Goal: Task Accomplishment & Management: Manage account settings

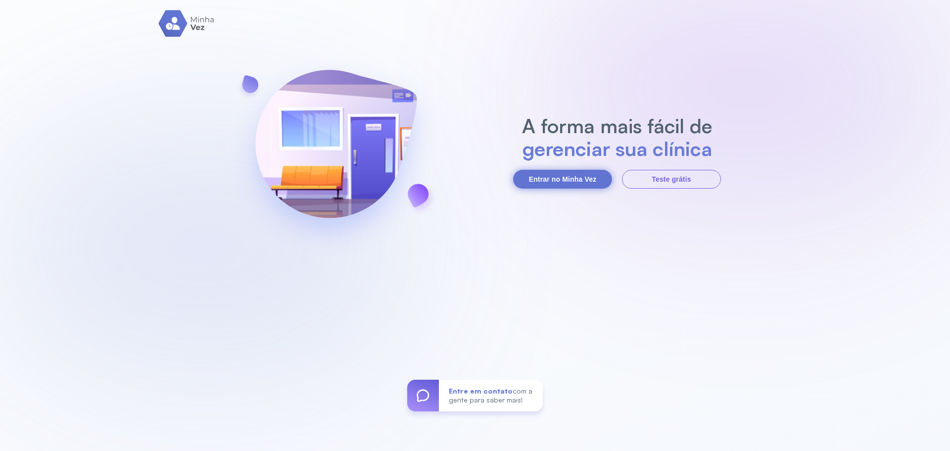
click at [563, 173] on button "Entrar no Minha Vez" at bounding box center [562, 179] width 99 height 19
click at [564, 185] on button "Entrar no Minha Vez" at bounding box center [562, 179] width 99 height 19
click at [535, 180] on button "Entrar no Minha Vez" at bounding box center [562, 179] width 99 height 19
click at [565, 189] on div "A forma mais fácil de gerenciar sua clínica Entrar no Minha Vez Teste grátis En…" at bounding box center [475, 225] width 950 height 451
click at [567, 184] on button "Entrar no Minha Vez" at bounding box center [562, 179] width 99 height 19
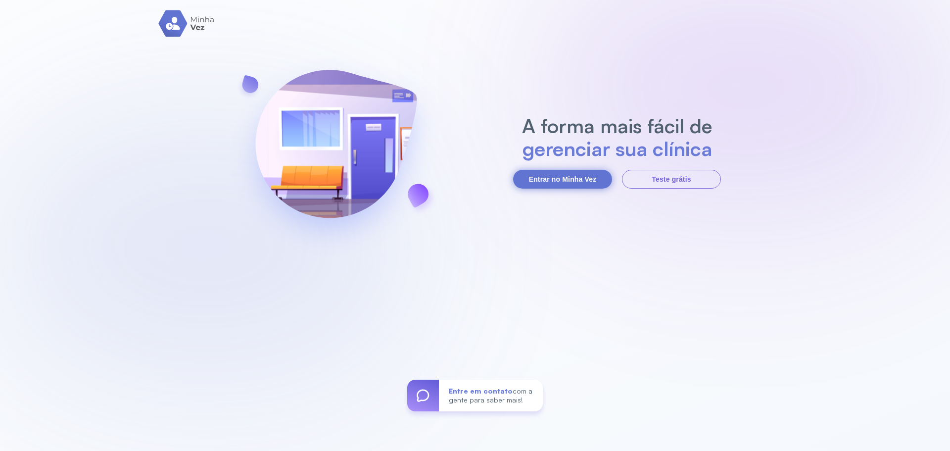
click at [550, 179] on button "Entrar no Minha Vez" at bounding box center [562, 179] width 99 height 19
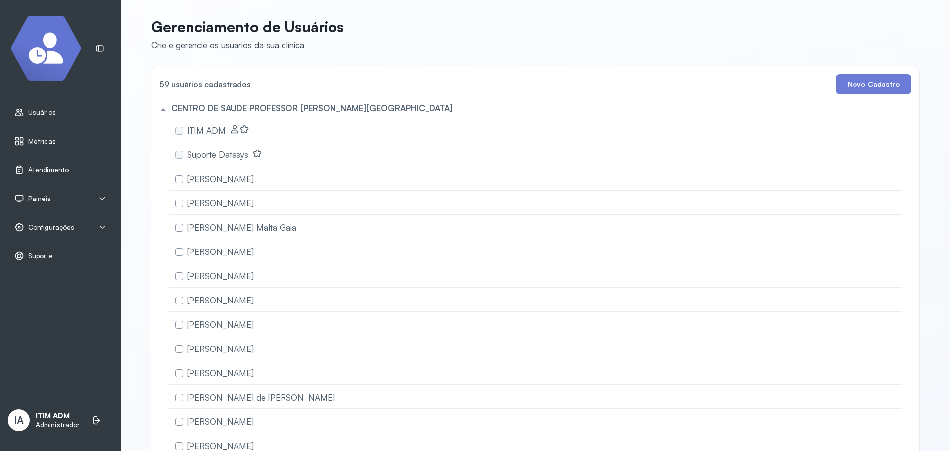
click at [105, 198] on icon at bounding box center [102, 198] width 8 height 8
click at [36, 238] on div "Tv" at bounding box center [71, 242] width 87 height 8
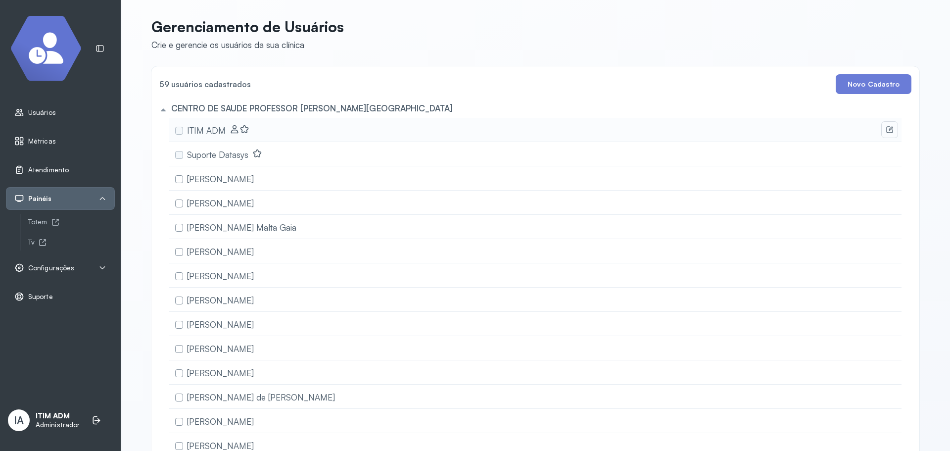
click at [886, 130] on icon at bounding box center [889, 129] width 6 height 6
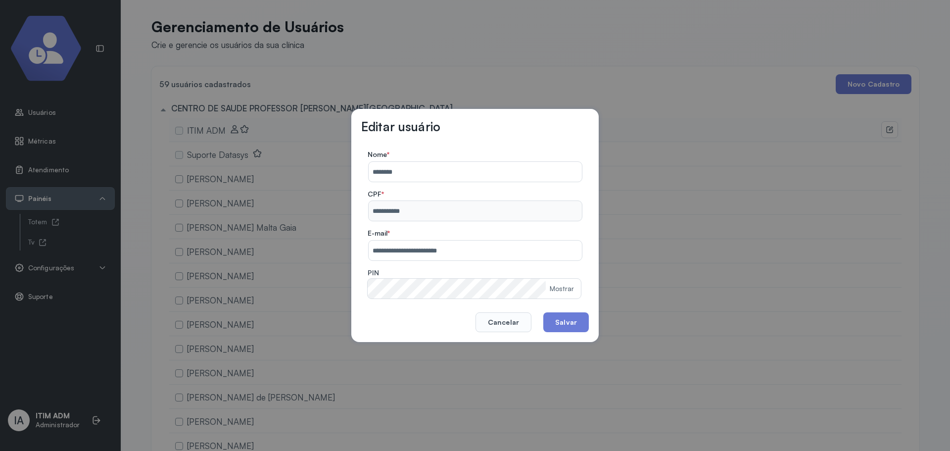
click at [561, 285] on div "Mostrar" at bounding box center [562, 288] width 25 height 8
click at [427, 313] on footer "Cancelar Salvar" at bounding box center [475, 315] width 228 height 34
click at [502, 276] on label "PIN" at bounding box center [474, 273] width 213 height 11
click at [563, 288] on div "Ocultar" at bounding box center [562, 288] width 24 height 8
click at [558, 288] on div "Mostrar" at bounding box center [562, 288] width 25 height 8
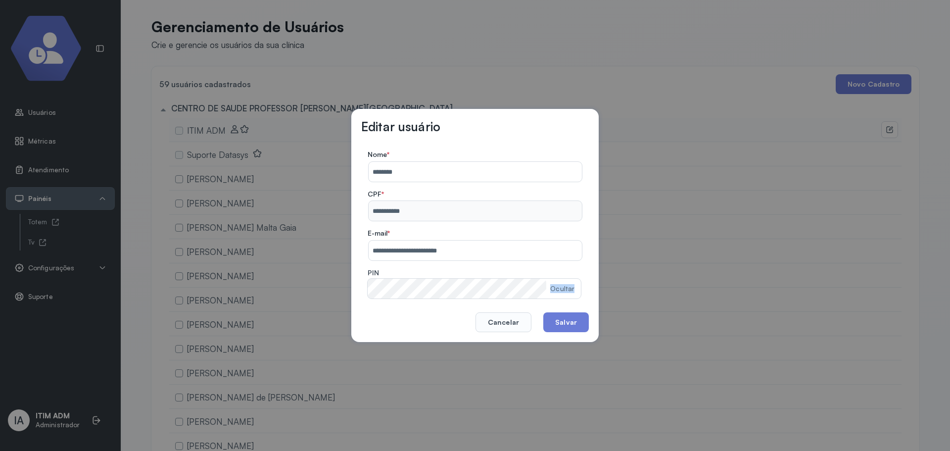
click at [558, 288] on div "Ocultar" at bounding box center [562, 288] width 24 height 8
click at [529, 326] on button "Cancelar" at bounding box center [503, 322] width 56 height 20
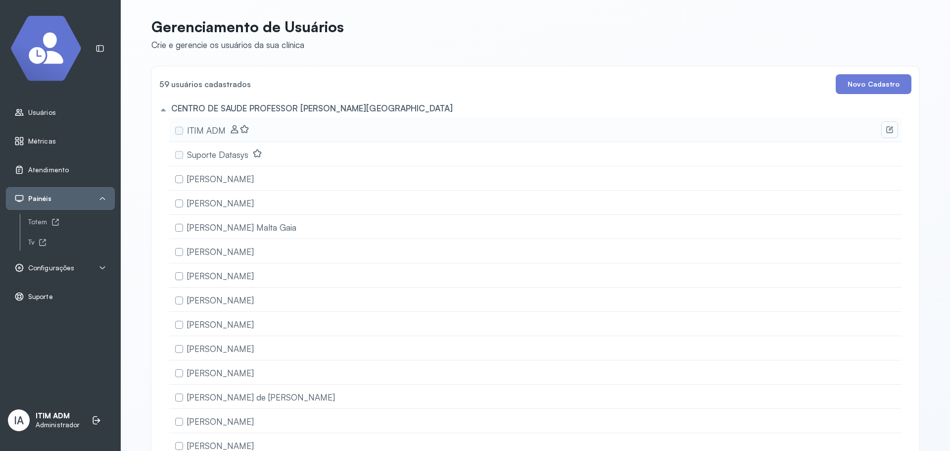
click at [882, 130] on button at bounding box center [890, 130] width 16 height 16
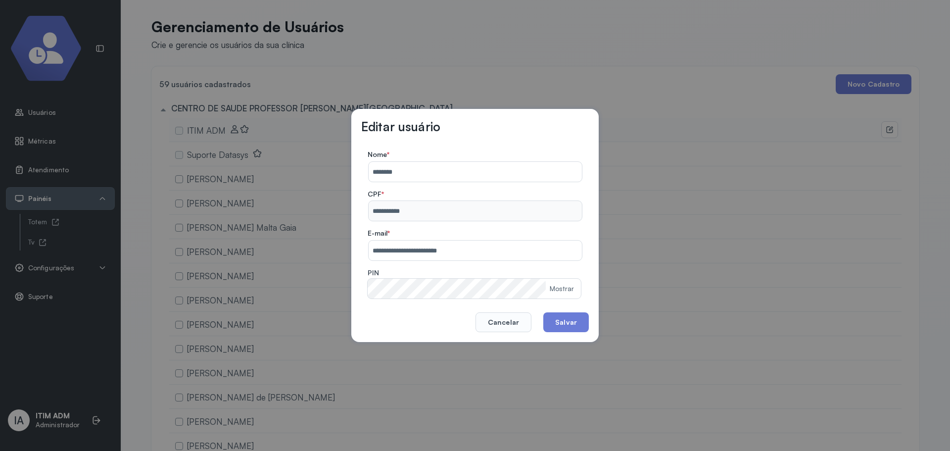
click at [572, 282] on div "Mostrar" at bounding box center [566, 289] width 33 height 20
click at [569, 285] on div "Mostrar" at bounding box center [562, 288] width 25 height 8
click at [569, 285] on div "Ocultar" at bounding box center [562, 288] width 24 height 8
click at [557, 291] on div "Mostrar" at bounding box center [562, 288] width 25 height 8
click at [512, 326] on button "Cancelar" at bounding box center [503, 322] width 56 height 20
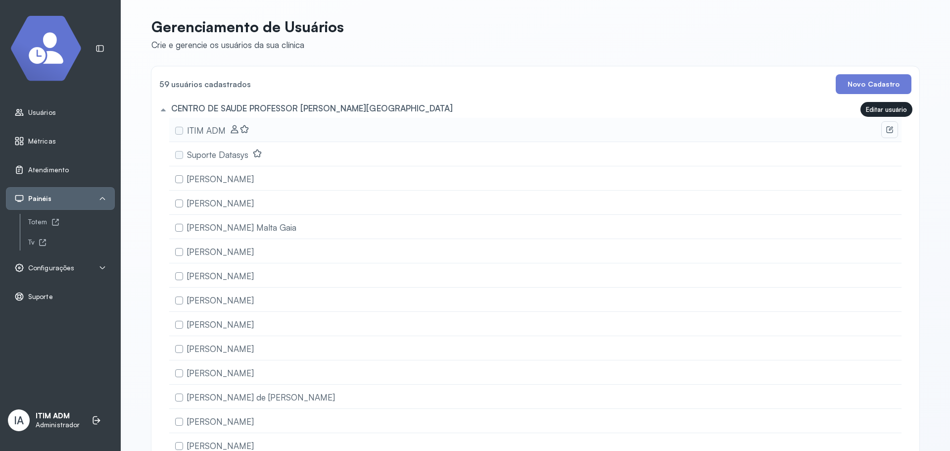
click at [885, 125] on button at bounding box center [890, 130] width 16 height 16
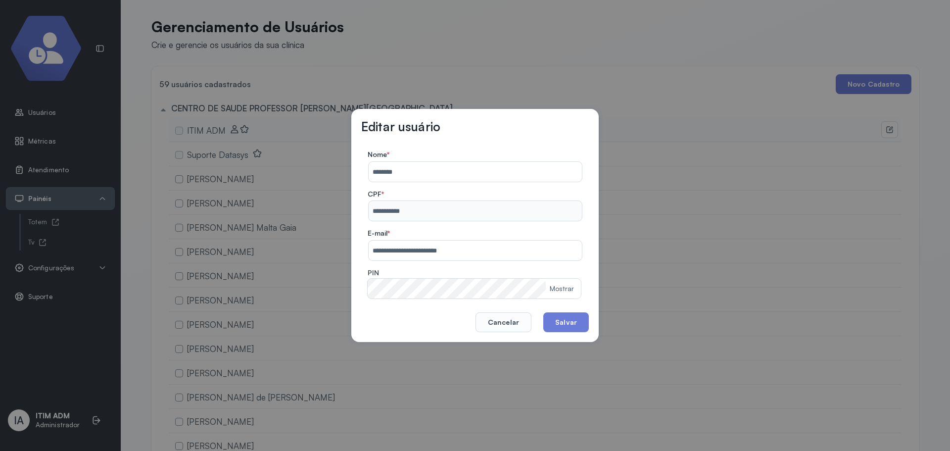
click at [564, 286] on div "Mostrar" at bounding box center [562, 288] width 25 height 8
click at [564, 286] on div "Ocultar" at bounding box center [562, 288] width 24 height 8
click at [508, 324] on button "Cancelar" at bounding box center [503, 322] width 56 height 20
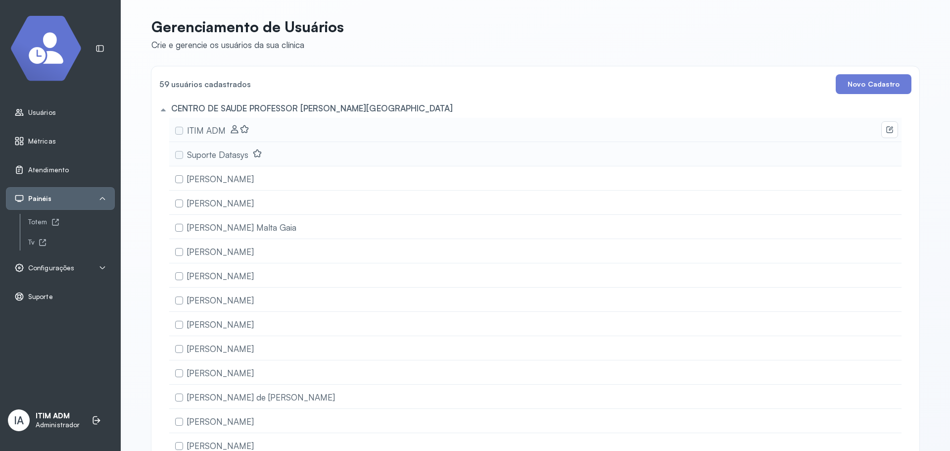
click at [886, 149] on div "Suporte Datasys" at bounding box center [535, 154] width 732 height 24
click at [888, 132] on icon at bounding box center [890, 130] width 8 height 8
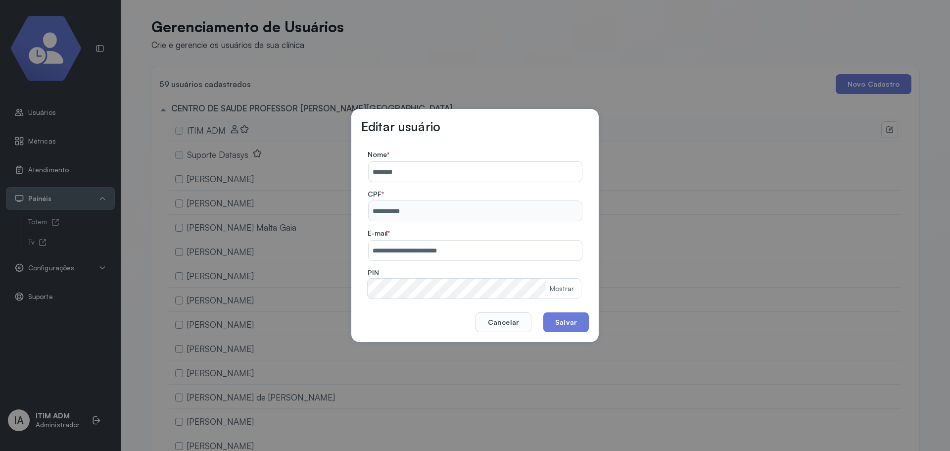
click at [563, 282] on div "Mostrar" at bounding box center [566, 289] width 33 height 20
click at [550, 290] on div "Mostrar" at bounding box center [562, 288] width 25 height 8
click at [565, 322] on button "Salvar" at bounding box center [566, 322] width 46 height 20
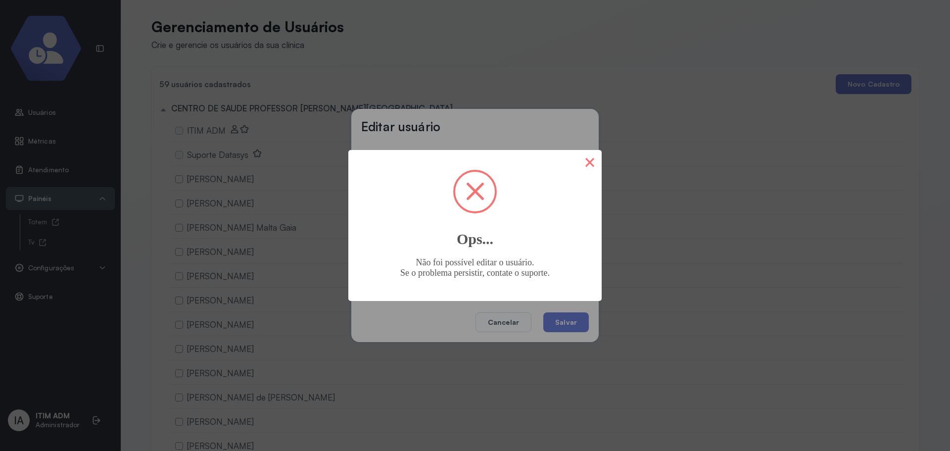
click at [579, 168] on button "×" at bounding box center [590, 162] width 24 height 24
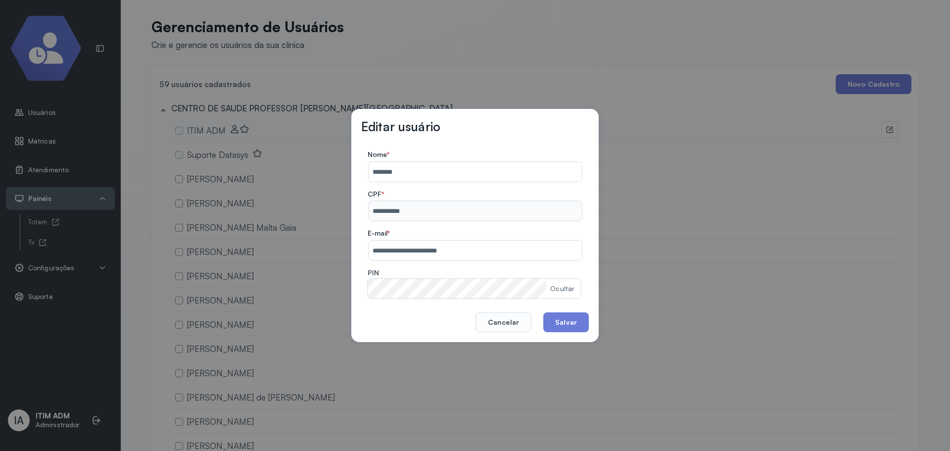
click at [511, 341] on div "**********" at bounding box center [474, 225] width 247 height 233
click at [516, 324] on button "Cancelar" at bounding box center [503, 322] width 56 height 20
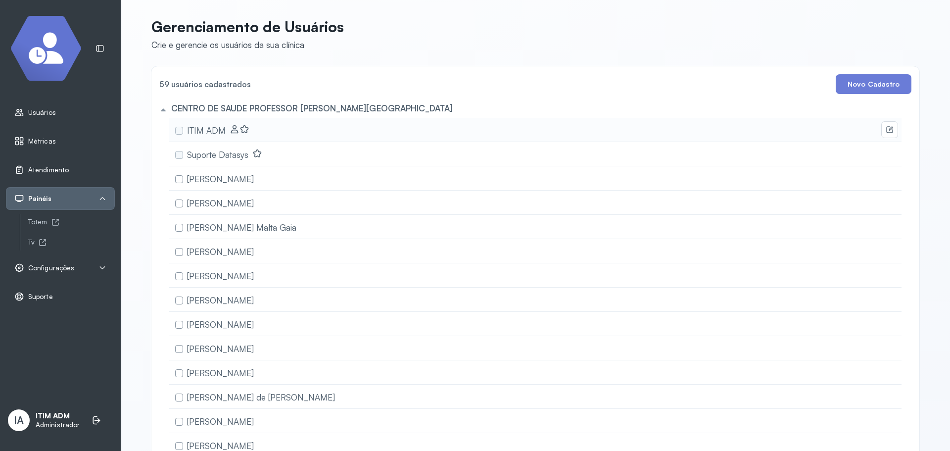
click at [43, 164] on div "Atendimento" at bounding box center [60, 169] width 109 height 23
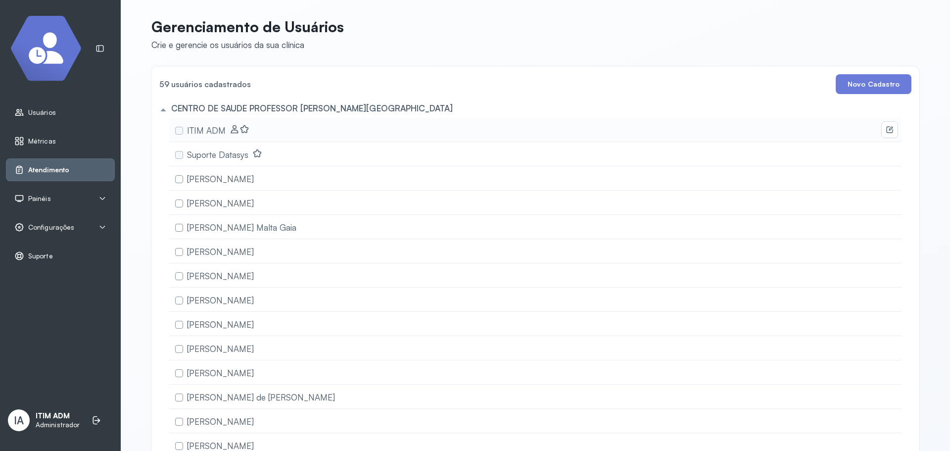
click at [43, 164] on div "Atendimento" at bounding box center [60, 169] width 109 height 23
click at [40, 171] on span "Atendimento" at bounding box center [48, 170] width 41 height 8
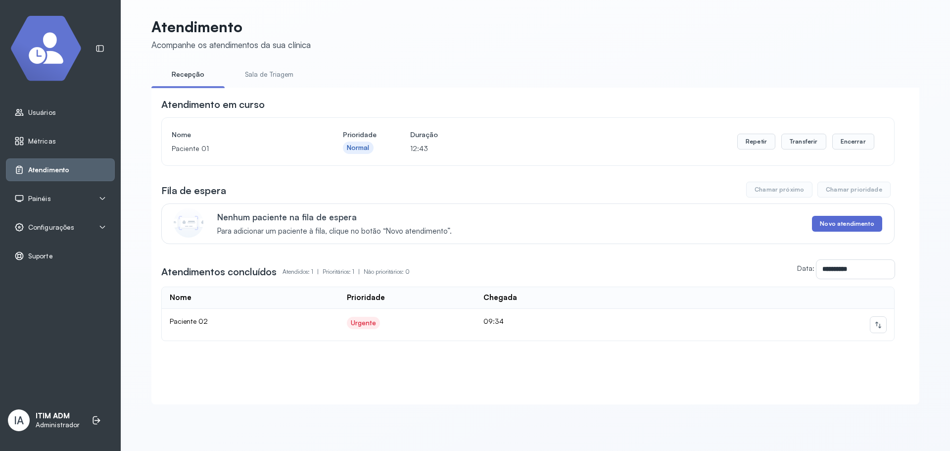
click at [842, 224] on button "Novo atendimento" at bounding box center [847, 224] width 70 height 16
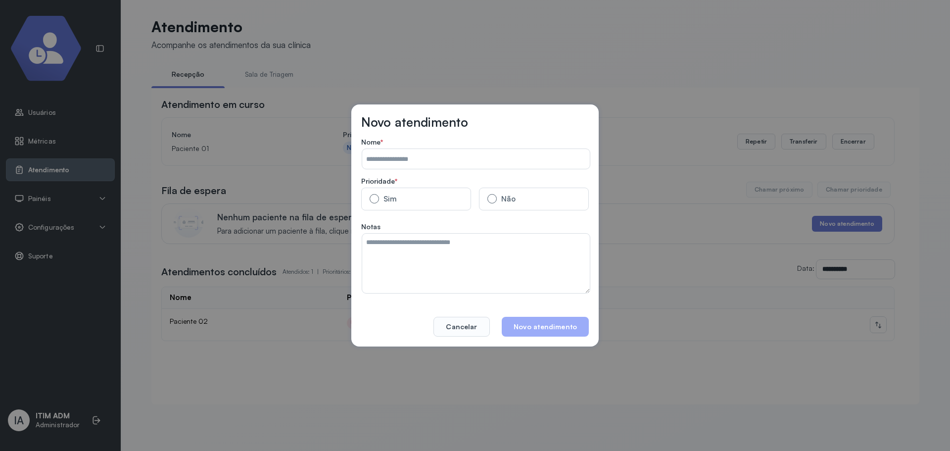
click at [442, 157] on input "Data:" at bounding box center [476, 159] width 228 height 20
type input "**********"
click at [468, 275] on textarea at bounding box center [476, 263] width 228 height 59
type textarea "**********"
click at [553, 328] on button "Novo atendimento" at bounding box center [545, 327] width 87 height 20
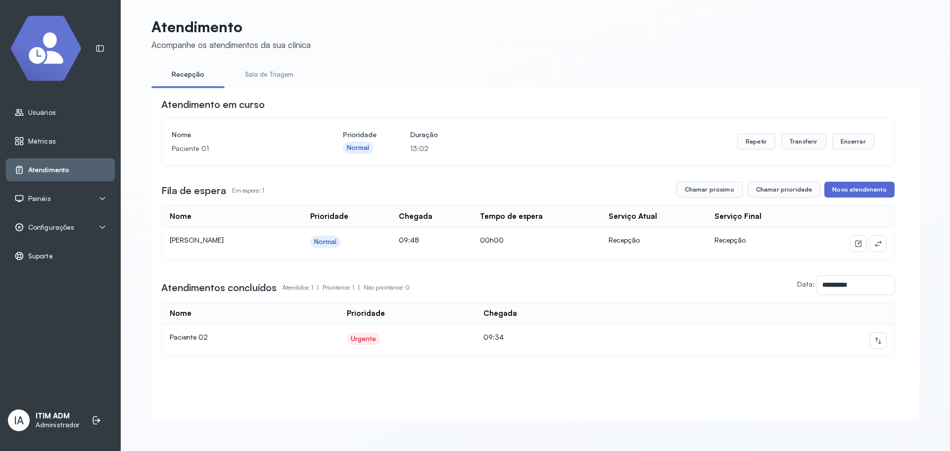
click at [869, 194] on button "Novo atendimento" at bounding box center [859, 190] width 70 height 16
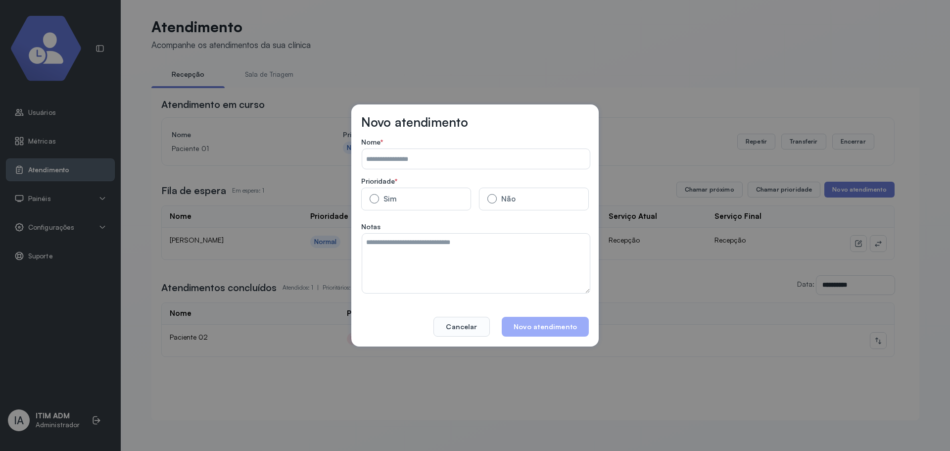
click at [463, 173] on form "Nome * Prioridade * Sim Não Notas" at bounding box center [475, 216] width 228 height 156
click at [452, 162] on input "Data:" at bounding box center [476, 159] width 228 height 20
type input "**********"
drag, startPoint x: 451, startPoint y: 194, endPoint x: 438, endPoint y: 228, distance: 36.5
click at [451, 194] on label "Sim" at bounding box center [416, 199] width 110 height 23
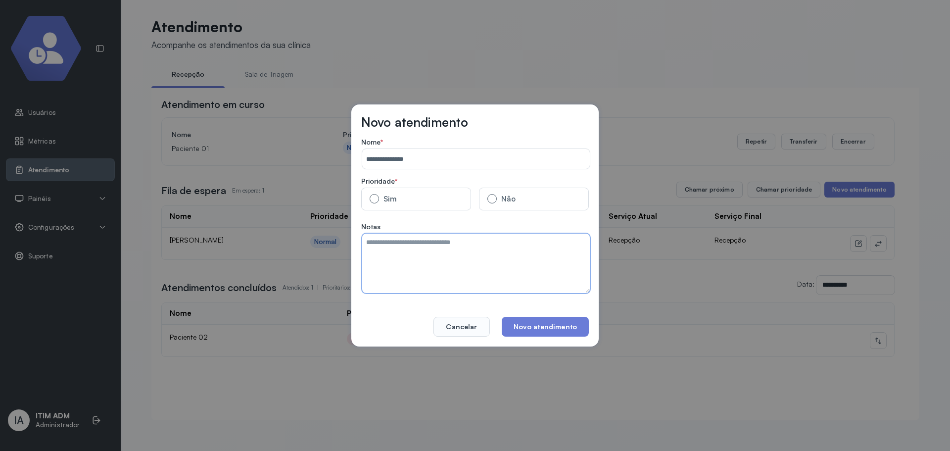
click at [432, 246] on textarea at bounding box center [476, 263] width 228 height 59
type textarea "**********"
click at [565, 327] on button "Novo atendimento" at bounding box center [545, 327] width 87 height 20
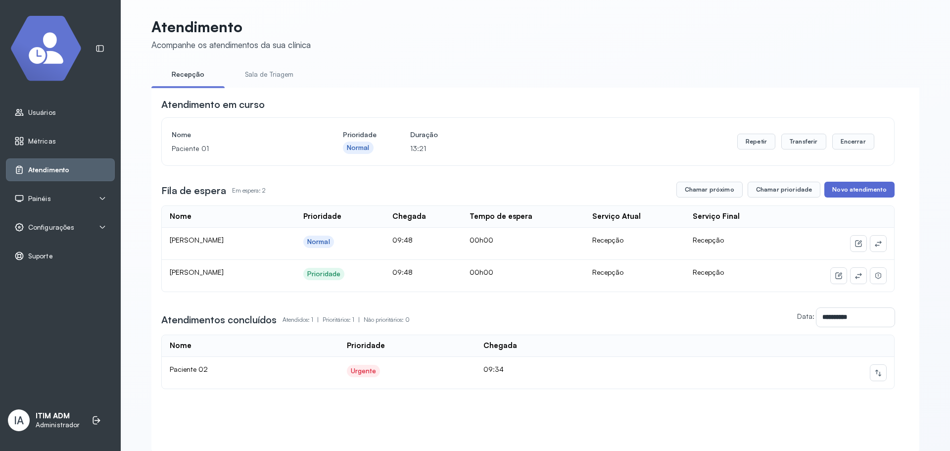
click at [849, 194] on button "Novo atendimento" at bounding box center [859, 190] width 70 height 16
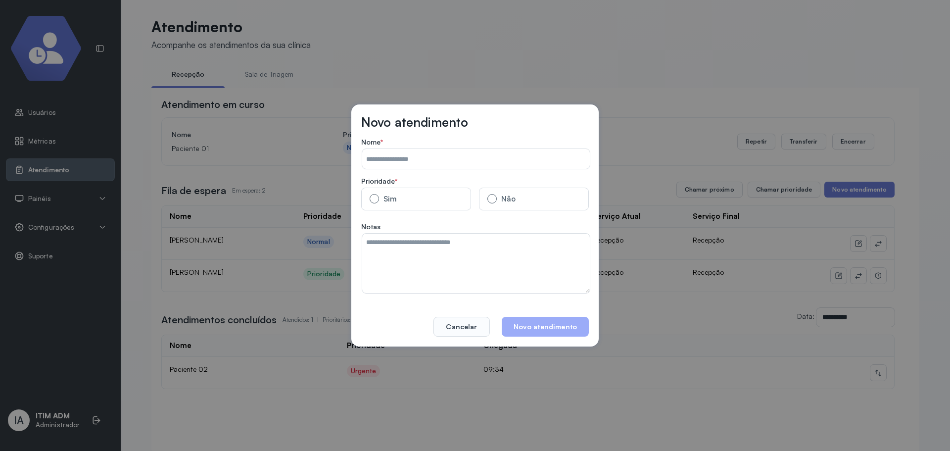
click at [398, 162] on input "Data:" at bounding box center [476, 159] width 228 height 20
type input "**********"
click at [402, 194] on label "Sim" at bounding box center [416, 199] width 110 height 23
click at [418, 244] on textarea at bounding box center [476, 263] width 228 height 59
type textarea "********"
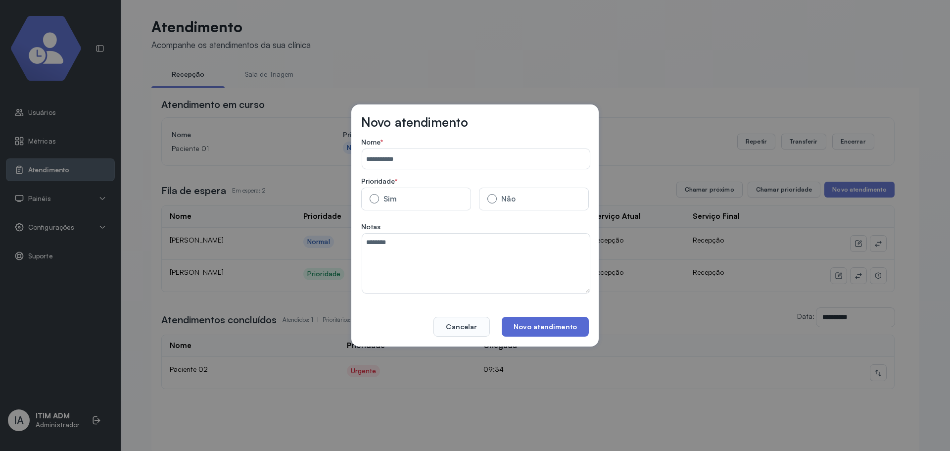
click at [530, 322] on button "Novo atendimento" at bounding box center [545, 327] width 87 height 20
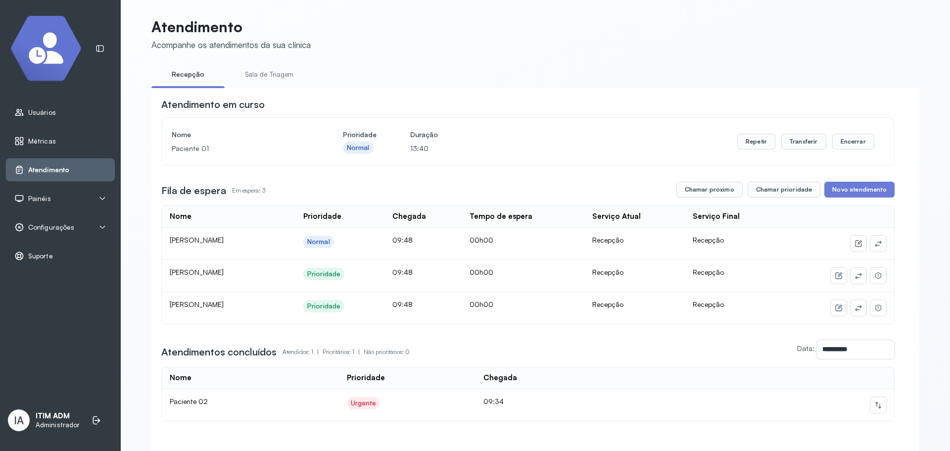
click at [845, 183] on div "**********" at bounding box center [527, 259] width 733 height 324
click at [846, 185] on button "Novo atendimento" at bounding box center [859, 190] width 70 height 16
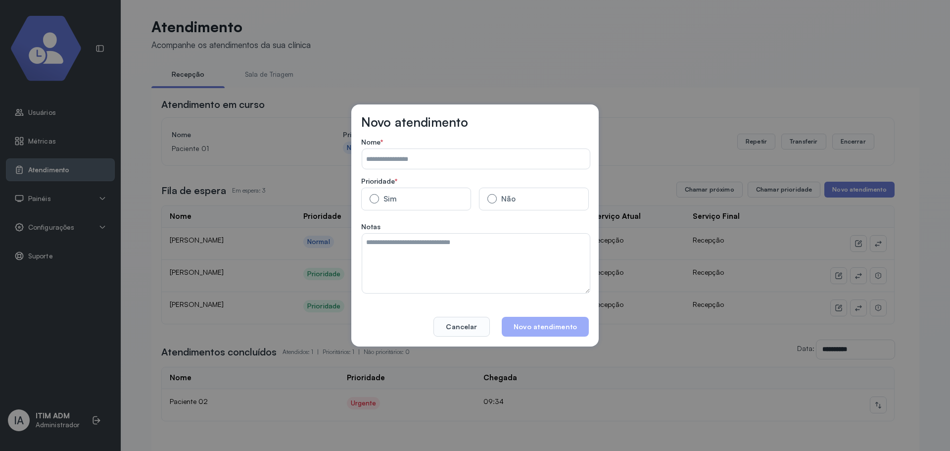
click at [493, 166] on input "Data:" at bounding box center [476, 159] width 228 height 20
type input "**********"
click at [407, 279] on textarea at bounding box center [476, 263] width 228 height 59
type textarea "**********"
click at [517, 320] on button "Novo atendimento" at bounding box center [545, 327] width 87 height 20
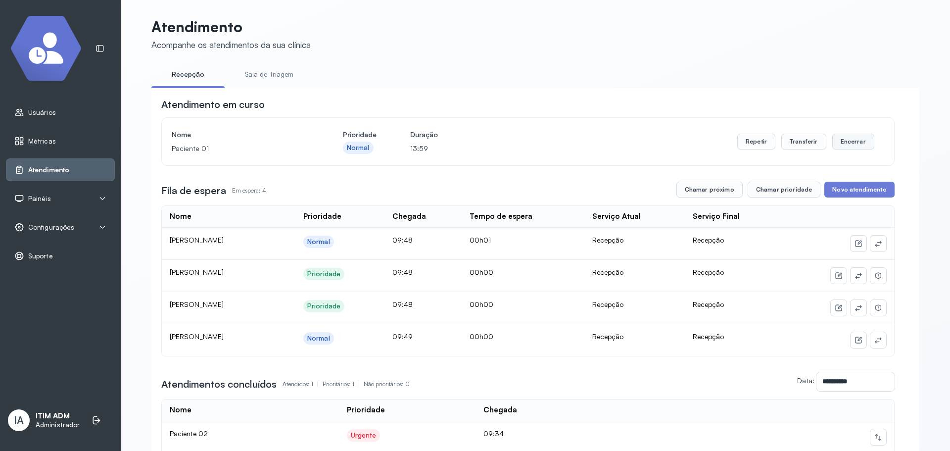
click at [840, 136] on button "Encerrar" at bounding box center [853, 142] width 42 height 16
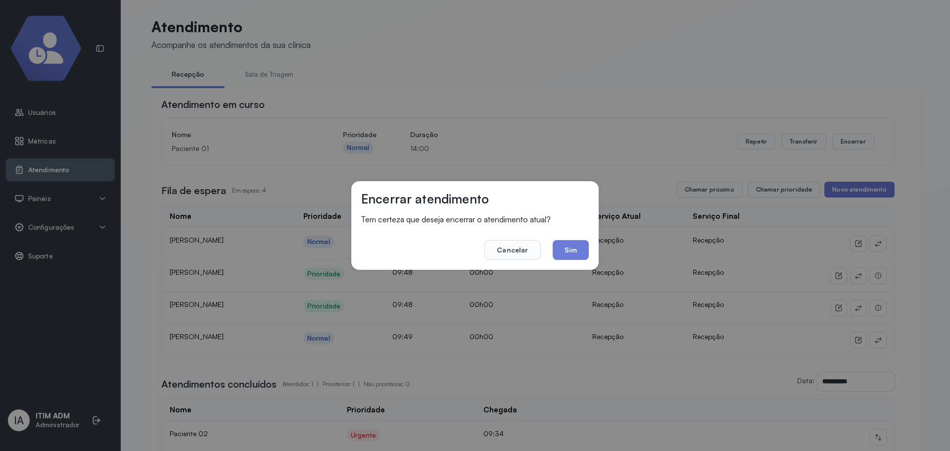
drag, startPoint x: 567, startPoint y: 246, endPoint x: 374, endPoint y: 287, distance: 197.7
click at [563, 247] on button "Sim" at bounding box center [571, 250] width 36 height 20
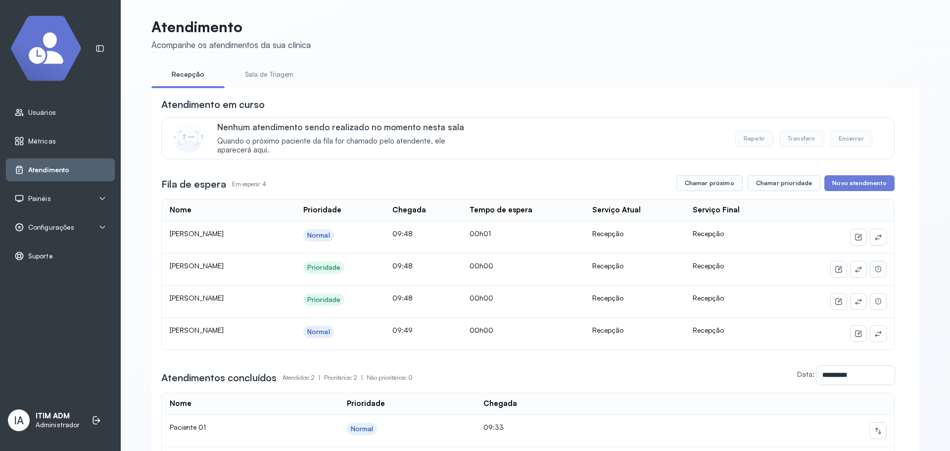
click at [879, 268] on button at bounding box center [878, 269] width 16 height 16
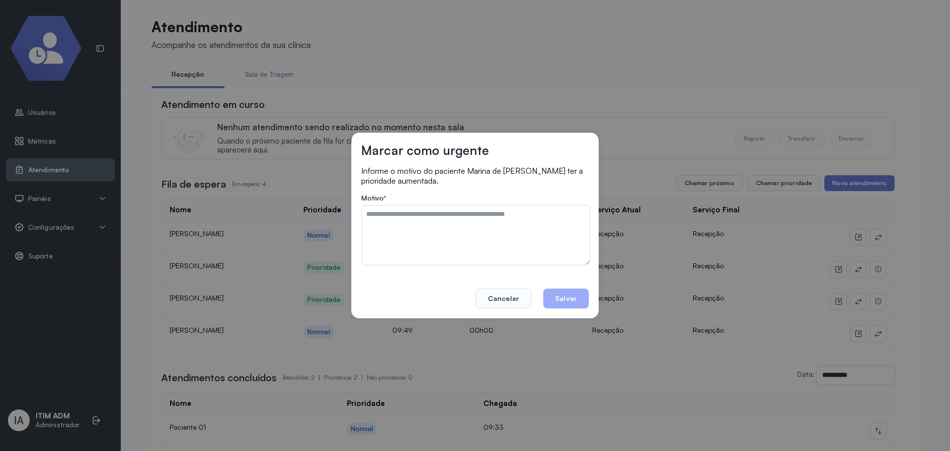
click at [468, 254] on textarea at bounding box center [476, 234] width 228 height 59
type textarea "*"
click at [568, 291] on button "Salvar" at bounding box center [566, 298] width 46 height 20
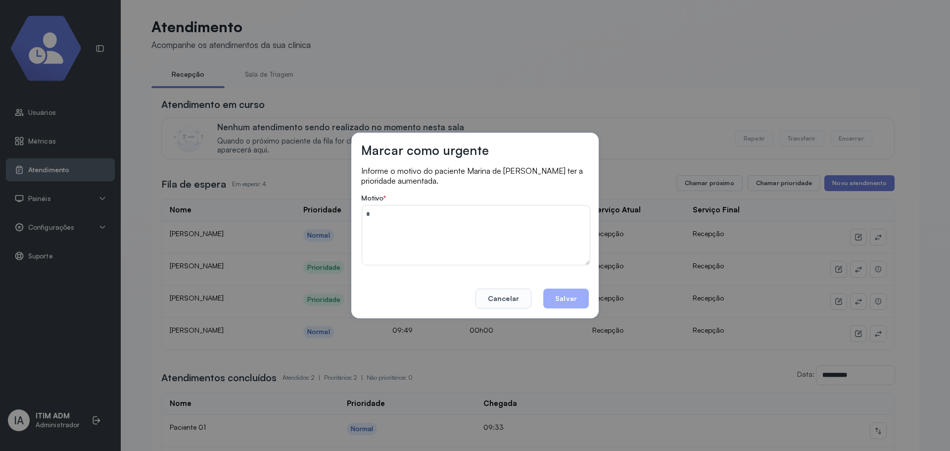
click at [568, 291] on button "Salvar" at bounding box center [566, 298] width 46 height 20
click at [569, 292] on button "Salvar" at bounding box center [566, 298] width 46 height 20
click at [474, 251] on textarea "*" at bounding box center [476, 234] width 228 height 59
type textarea "*****"
type textarea "**********"
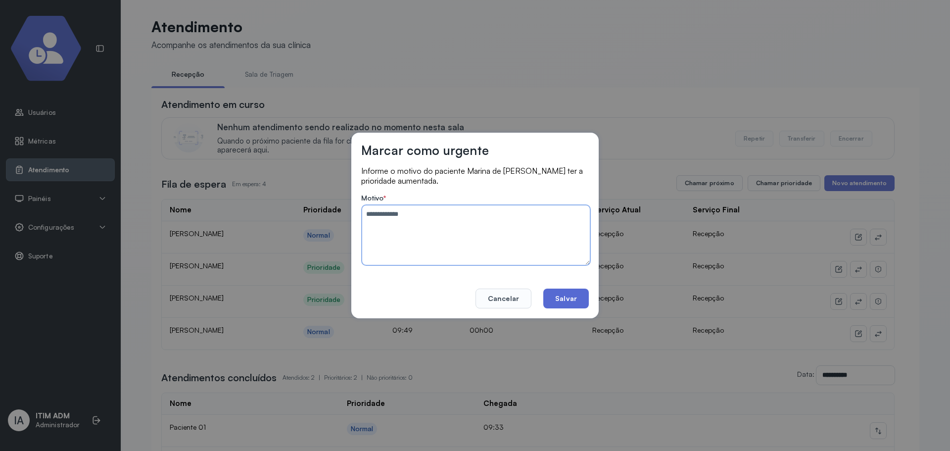
click at [573, 300] on button "Salvar" at bounding box center [566, 298] width 46 height 20
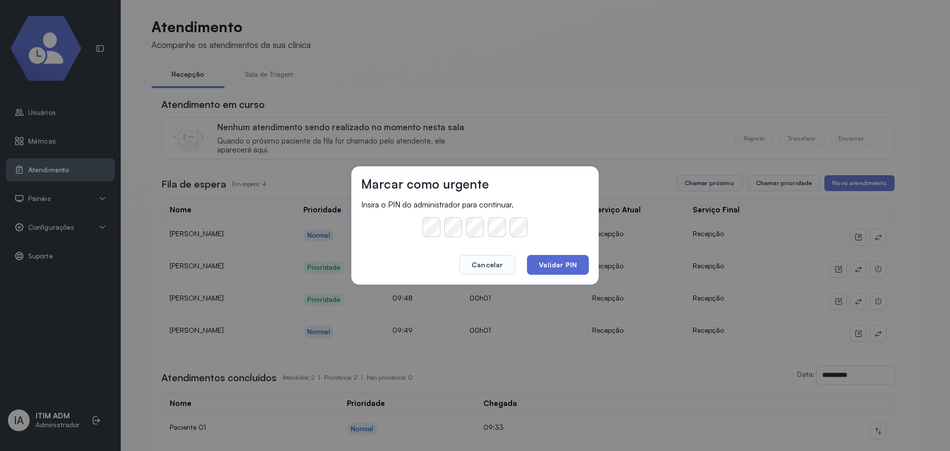
click at [556, 267] on button "Validar PIN" at bounding box center [558, 265] width 62 height 20
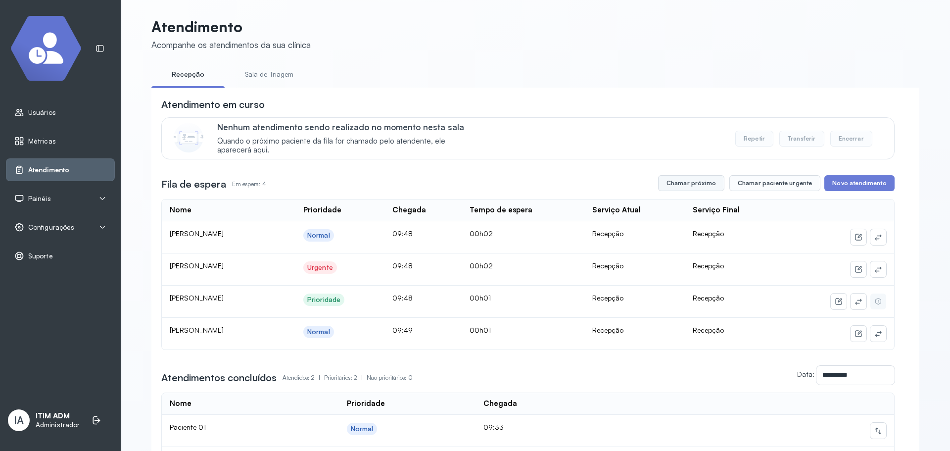
click at [718, 183] on button "Chamar próximo" at bounding box center [691, 183] width 66 height 16
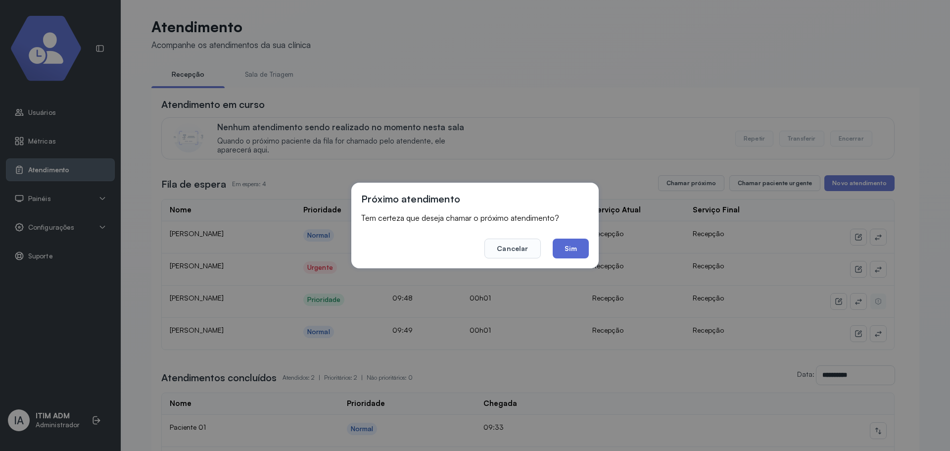
click at [579, 247] on button "Sim" at bounding box center [571, 248] width 36 height 20
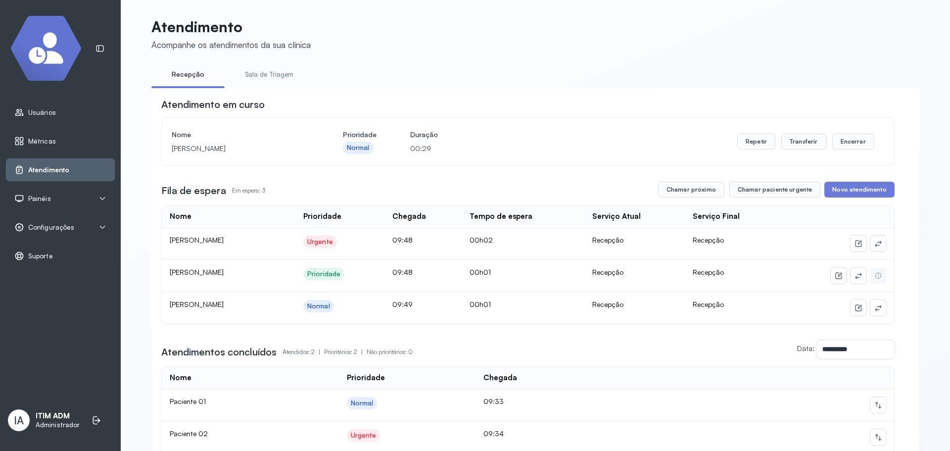
click at [877, 247] on icon at bounding box center [878, 243] width 8 height 8
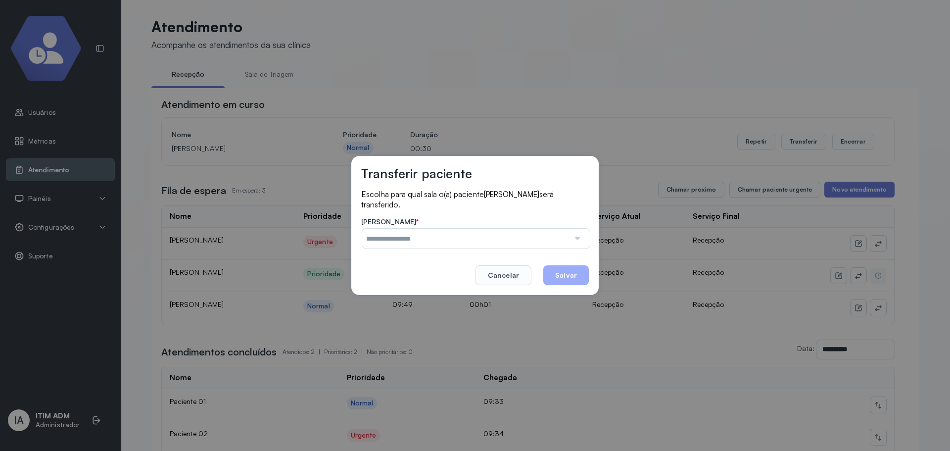
click at [522, 251] on footer "Cancelar Salvar" at bounding box center [475, 268] width 228 height 34
click at [512, 243] on input "text" at bounding box center [465, 239] width 207 height 20
type input "**********"
click at [428, 279] on div "**********" at bounding box center [474, 226] width 247 height 140
click at [571, 279] on button "Salvar" at bounding box center [566, 275] width 46 height 20
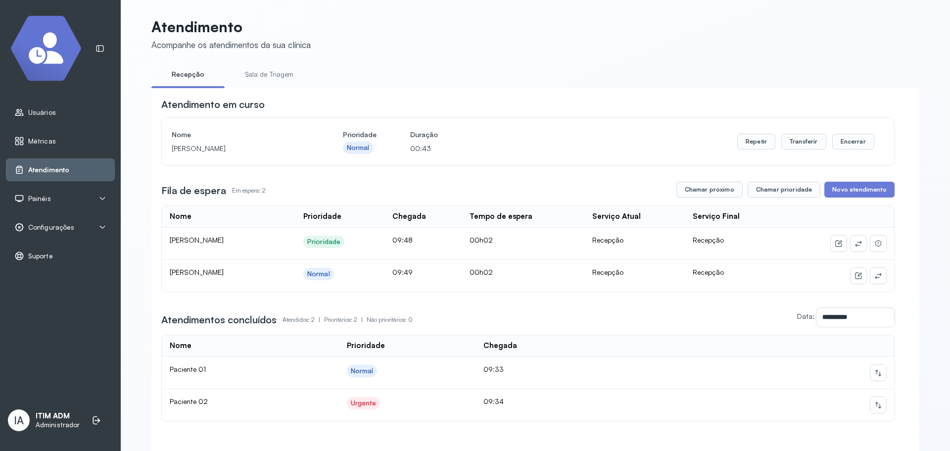
click at [266, 64] on div "**********" at bounding box center [535, 251] width 768 height 467
click at [266, 67] on link "Sala de Triagem" at bounding box center [269, 74] width 73 height 16
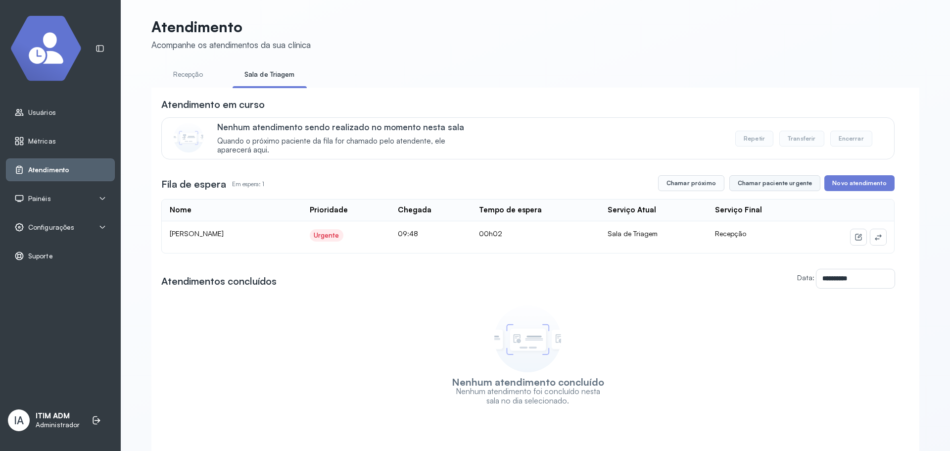
click at [740, 187] on button "Chamar paciente urgente" at bounding box center [774, 183] width 91 height 16
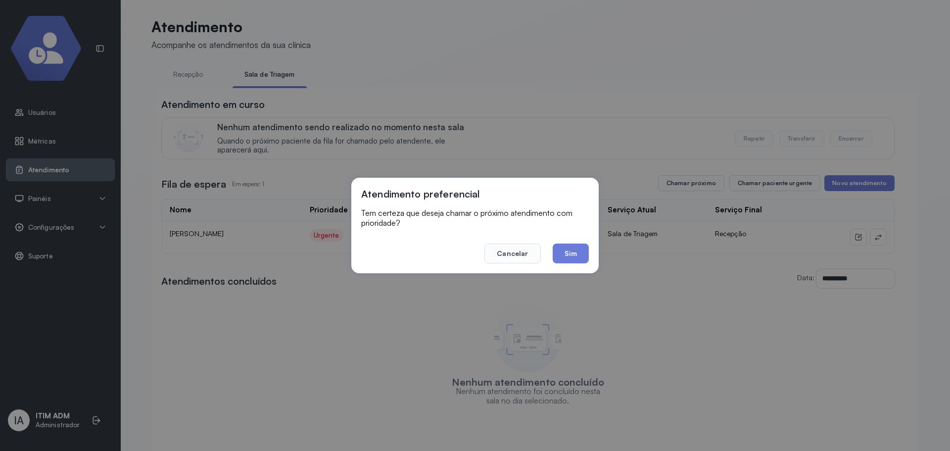
click at [521, 272] on div "Atendimento preferencial Tem certeza que deseja chamar o próximo atendimento co…" at bounding box center [474, 225] width 247 height 95
click at [513, 261] on button "Cancelar" at bounding box center [512, 253] width 56 height 20
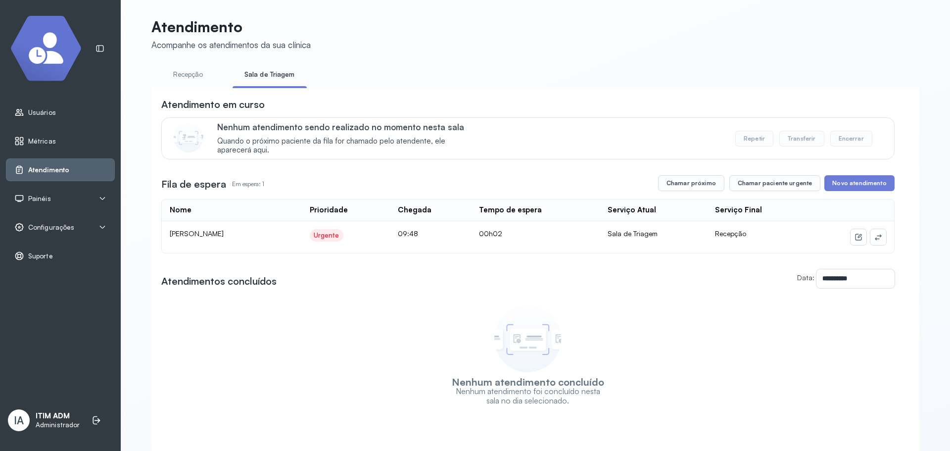
click at [192, 74] on link "Recepção" at bounding box center [187, 74] width 73 height 16
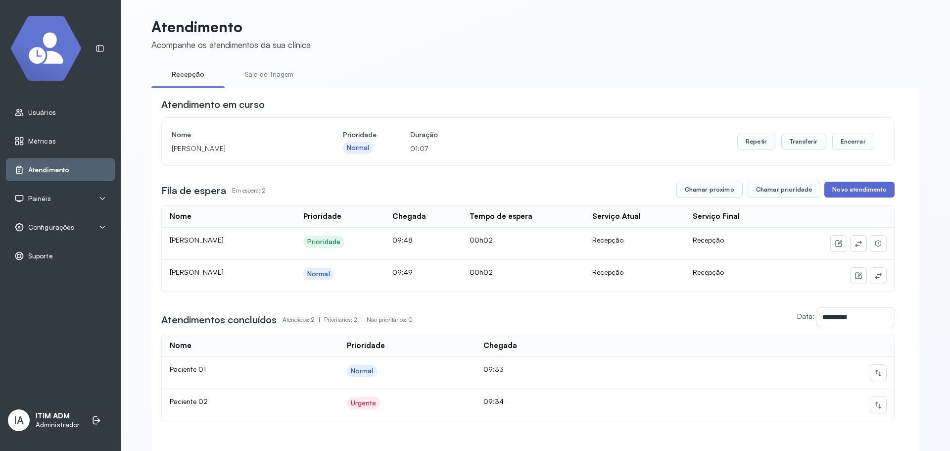
click at [881, 192] on button "Novo atendimento" at bounding box center [859, 190] width 70 height 16
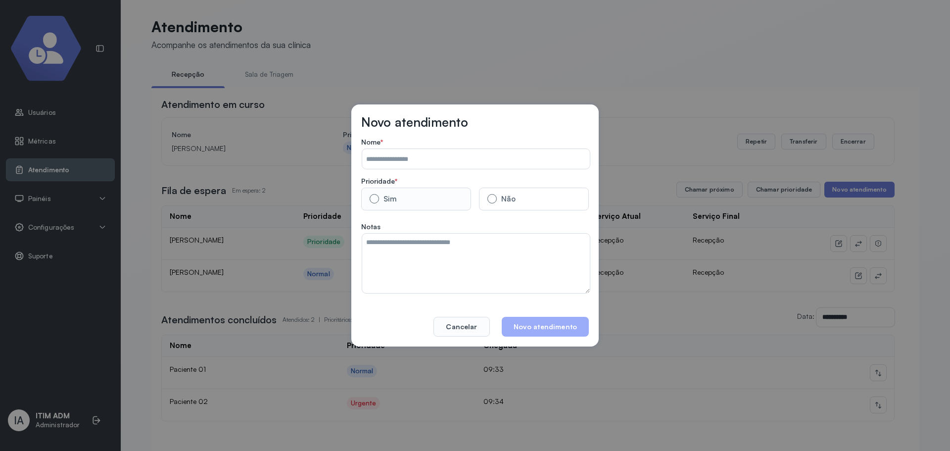
click at [397, 191] on label "Sim" at bounding box center [416, 199] width 110 height 23
click at [414, 151] on input "Data:" at bounding box center [476, 159] width 228 height 20
type input "**********"
click at [422, 247] on textarea at bounding box center [476, 263] width 228 height 59
type textarea "**********"
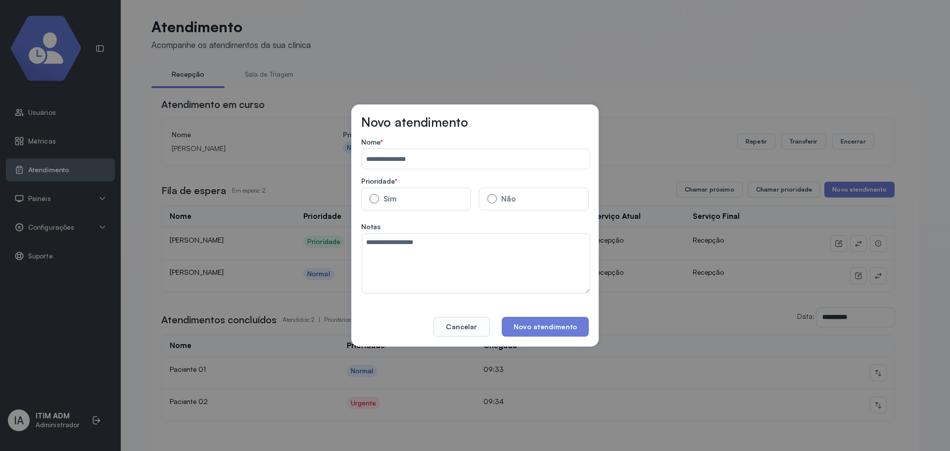
click at [558, 340] on div "**********" at bounding box center [474, 225] width 247 height 242
click at [560, 328] on button "Novo atendimento" at bounding box center [545, 327] width 87 height 20
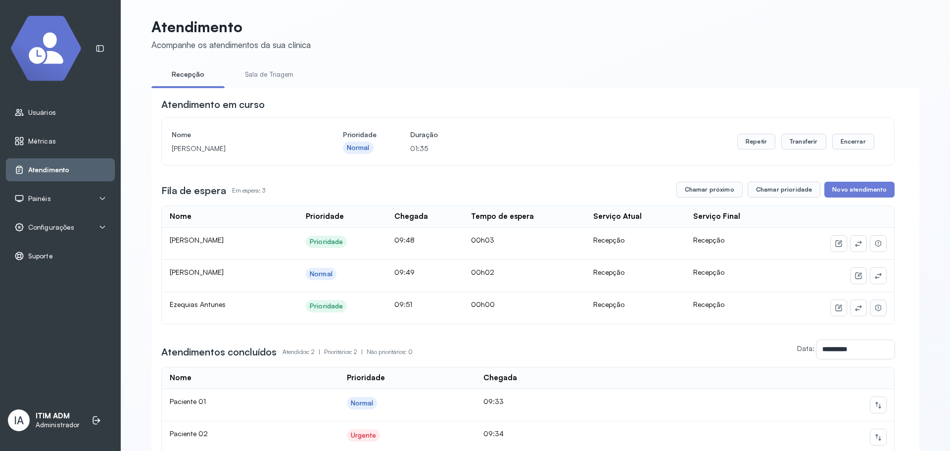
click at [879, 311] on button at bounding box center [878, 308] width 16 height 16
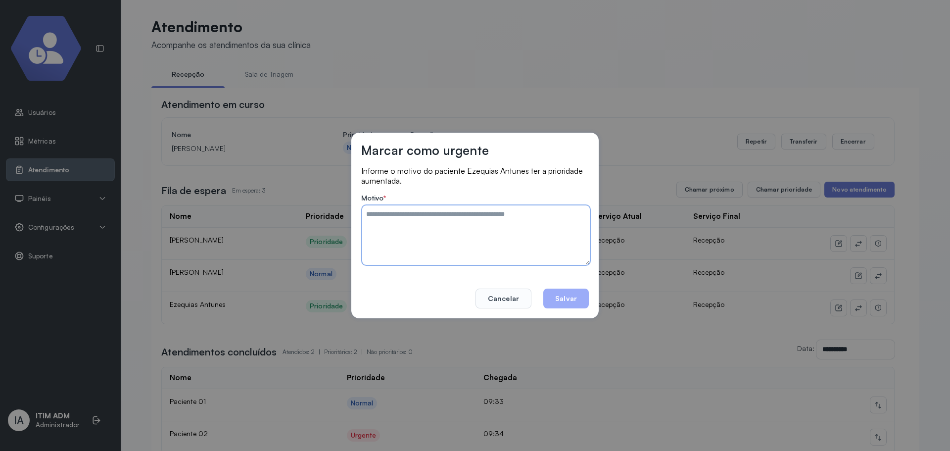
click at [497, 240] on textarea at bounding box center [476, 234] width 228 height 59
type textarea "**********"
click at [547, 304] on button "Salvar" at bounding box center [566, 298] width 46 height 20
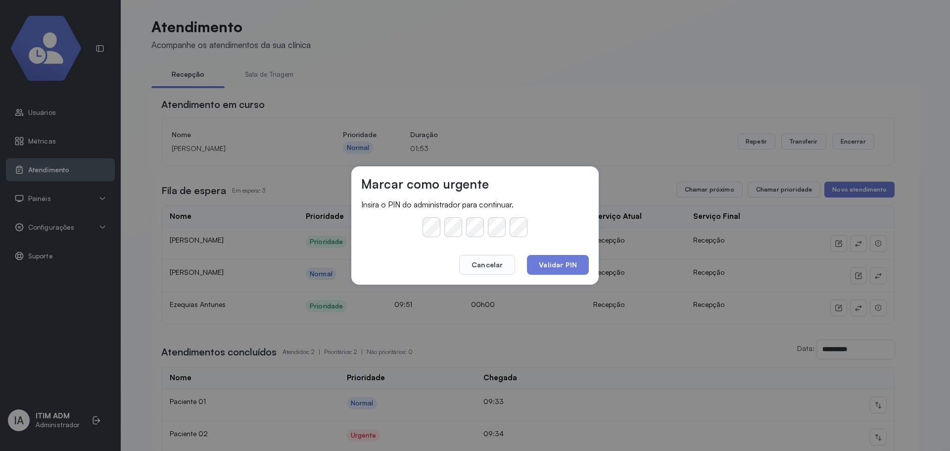
click at [534, 254] on footer "Cancelar Validar PIN" at bounding box center [475, 258] width 228 height 34
click at [542, 261] on button "Validar PIN" at bounding box center [558, 265] width 62 height 20
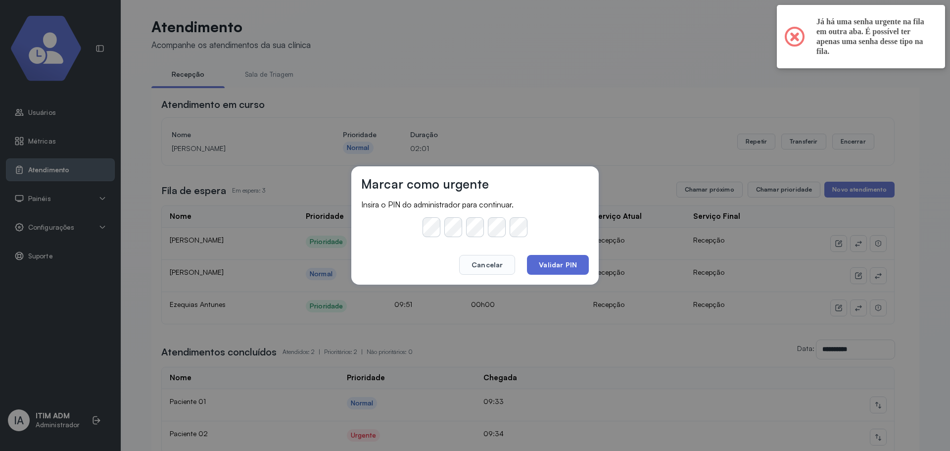
click at [542, 261] on button "Validar PIN" at bounding box center [558, 265] width 62 height 20
click at [543, 261] on button "Validar PIN" at bounding box center [558, 265] width 62 height 20
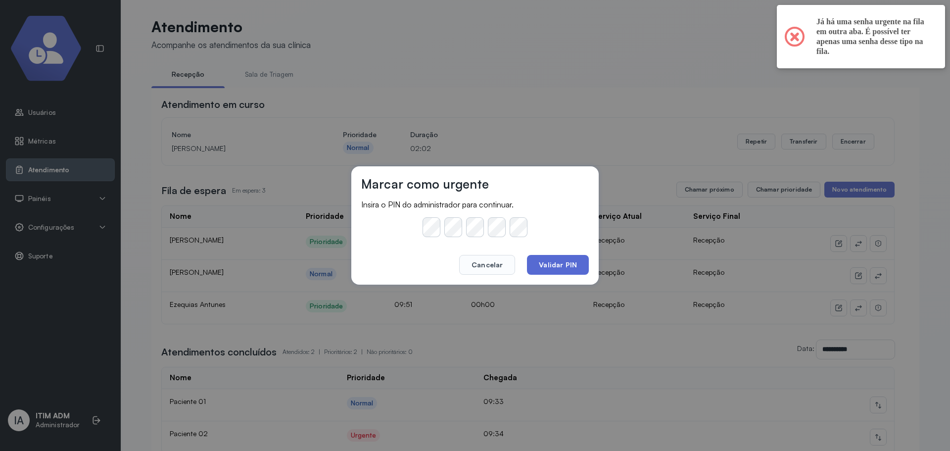
drag, startPoint x: 543, startPoint y: 261, endPoint x: 501, endPoint y: 205, distance: 70.0
click at [543, 261] on button "Validar PIN" at bounding box center [558, 265] width 62 height 20
drag, startPoint x: 501, startPoint y: 205, endPoint x: 525, endPoint y: 245, distance: 46.8
click at [538, 236] on div at bounding box center [475, 228] width 228 height 22
click at [543, 254] on footer "Cancelar Validar PIN" at bounding box center [475, 258] width 228 height 34
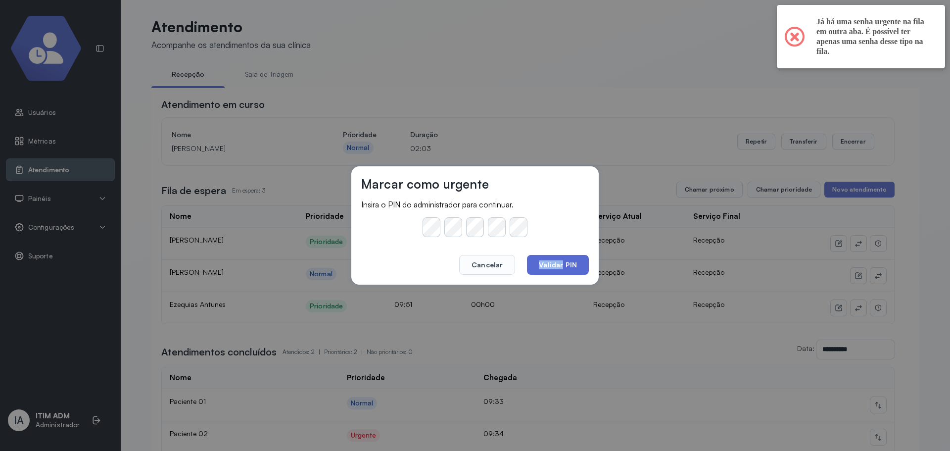
drag, startPoint x: 546, startPoint y: 257, endPoint x: 550, endPoint y: 265, distance: 8.8
click at [547, 259] on footer "Cancelar Validar PIN" at bounding box center [475, 258] width 228 height 34
click at [567, 265] on button "Validar PIN" at bounding box center [558, 265] width 62 height 20
click at [567, 264] on button "Validar PIN" at bounding box center [558, 265] width 62 height 20
click at [564, 266] on button "Validar PIN" at bounding box center [558, 265] width 62 height 20
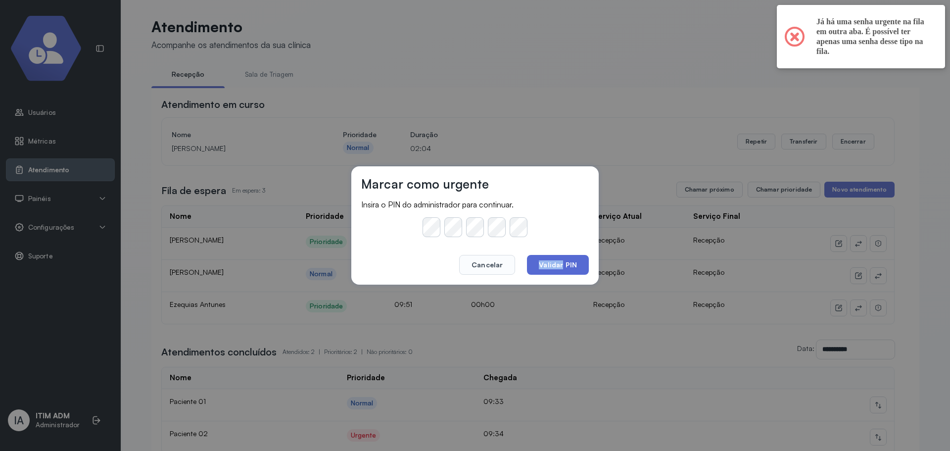
click at [564, 266] on button "Validar PIN" at bounding box center [558, 265] width 62 height 20
click at [511, 272] on button "Cancelar" at bounding box center [487, 265] width 56 height 20
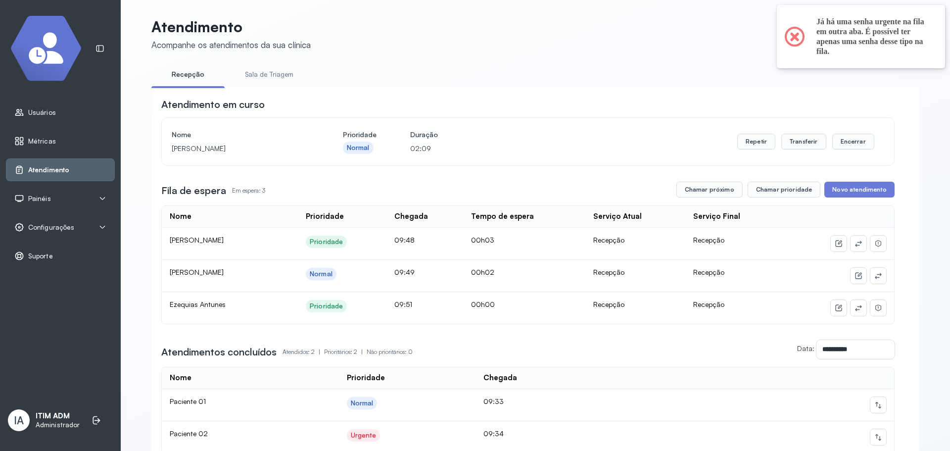
click at [267, 77] on link "Sala de Triagem" at bounding box center [269, 74] width 73 height 16
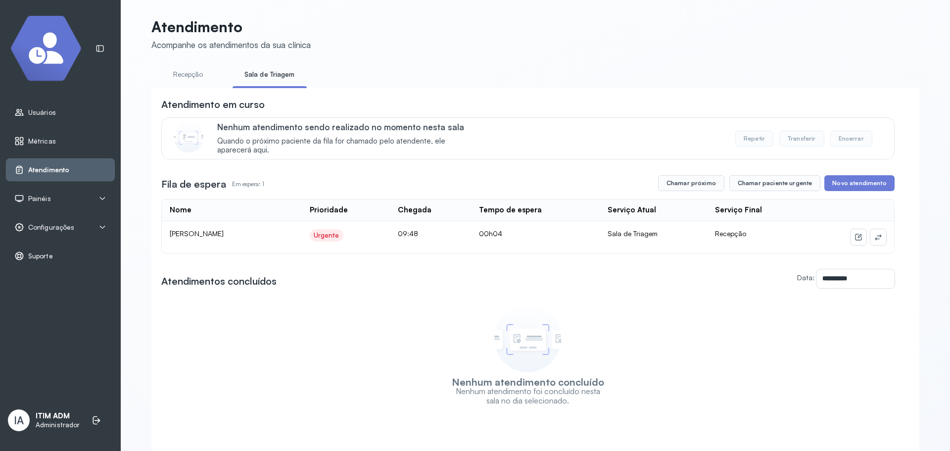
click at [191, 75] on link "Recepção" at bounding box center [187, 74] width 73 height 16
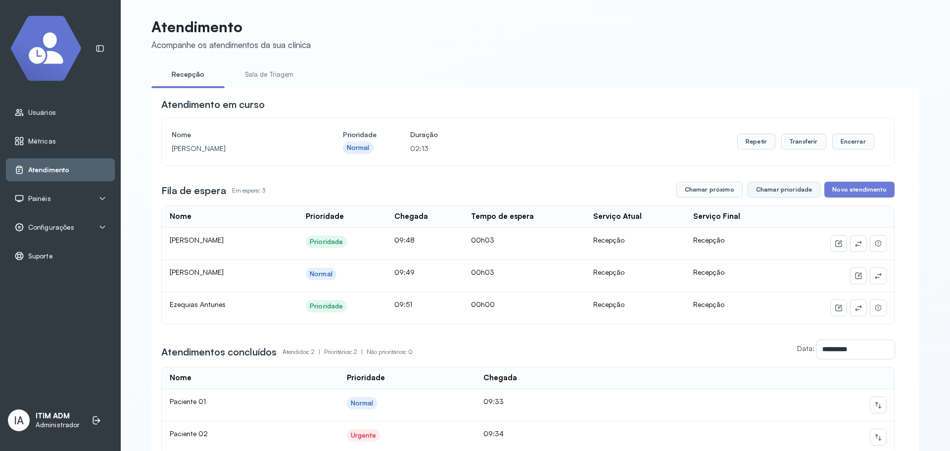
click at [791, 188] on button "Chamar prioridade" at bounding box center [784, 190] width 73 height 16
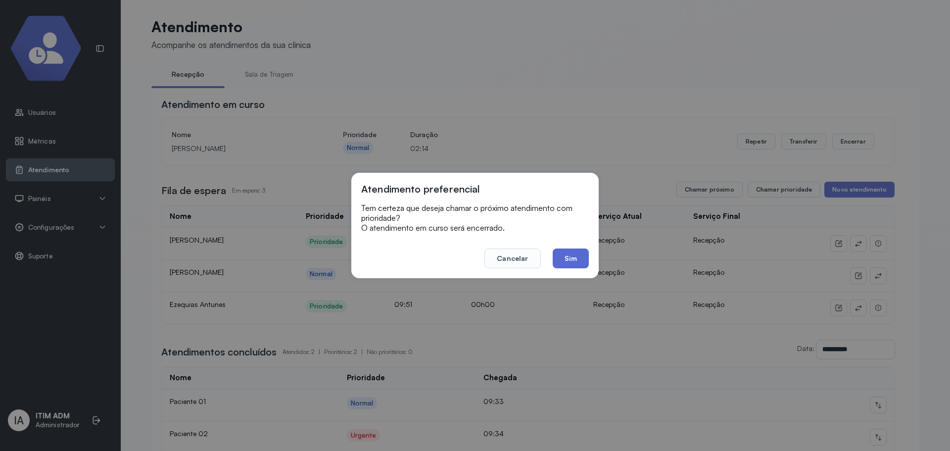
click at [567, 251] on button "Sim" at bounding box center [571, 258] width 36 height 20
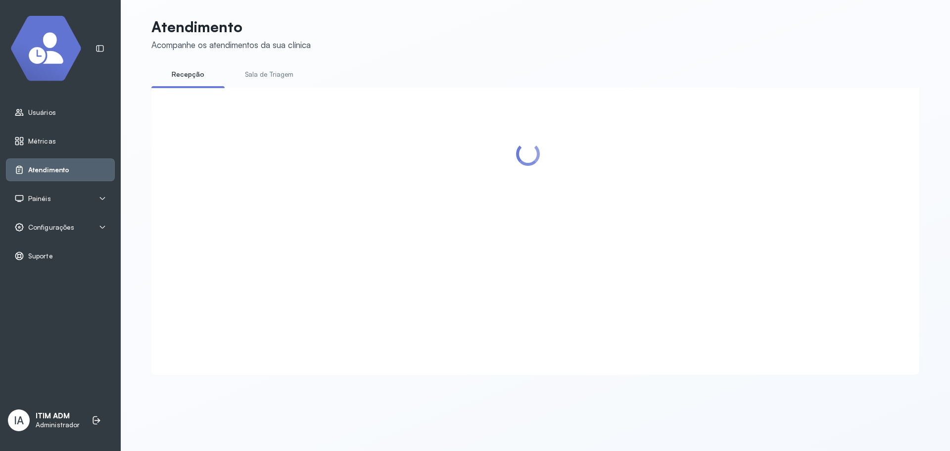
click at [281, 71] on link "Sala de Triagem" at bounding box center [269, 74] width 73 height 16
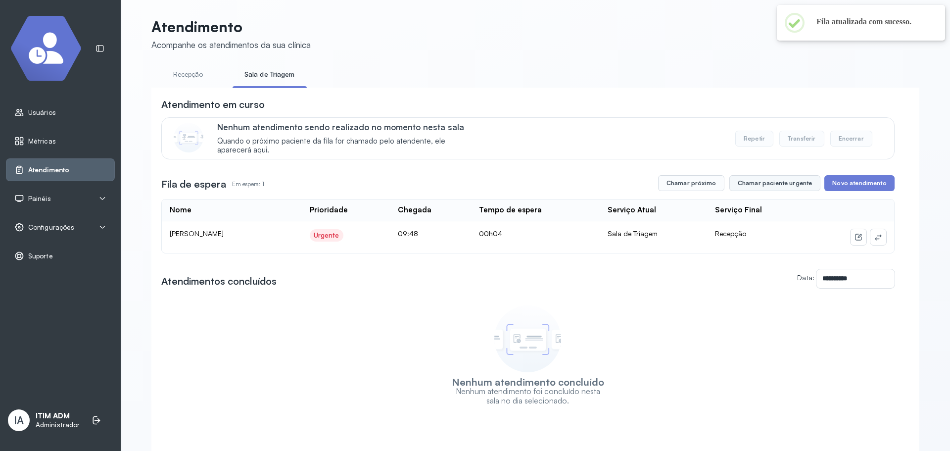
click at [773, 188] on button "Chamar paciente urgente" at bounding box center [774, 183] width 91 height 16
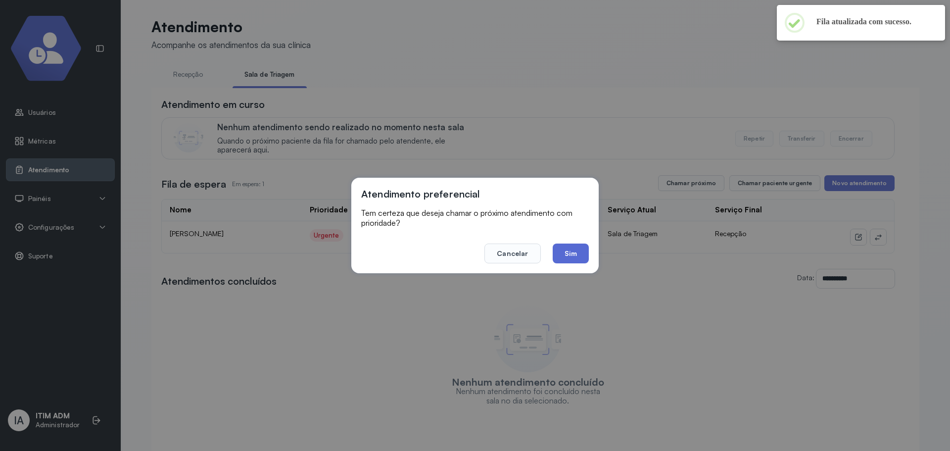
click at [573, 247] on button "Sim" at bounding box center [571, 253] width 36 height 20
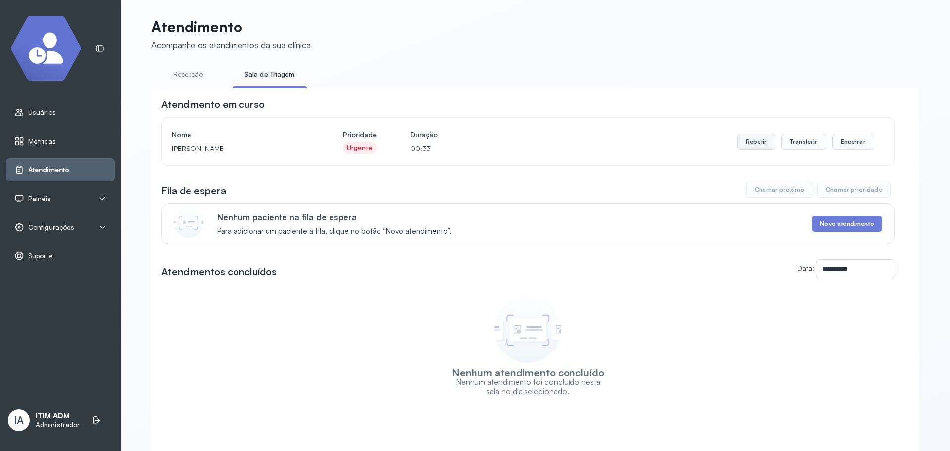
click at [764, 143] on button "Repetir" at bounding box center [756, 142] width 38 height 16
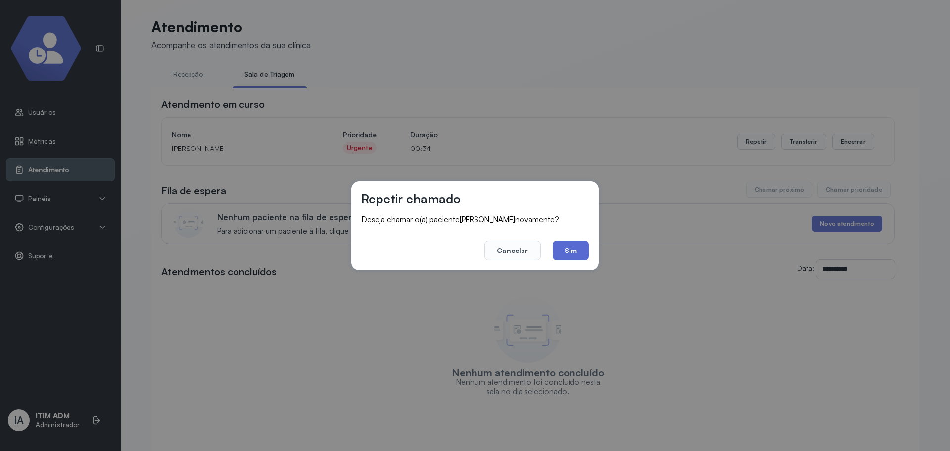
click at [567, 246] on button "Sim" at bounding box center [571, 250] width 36 height 20
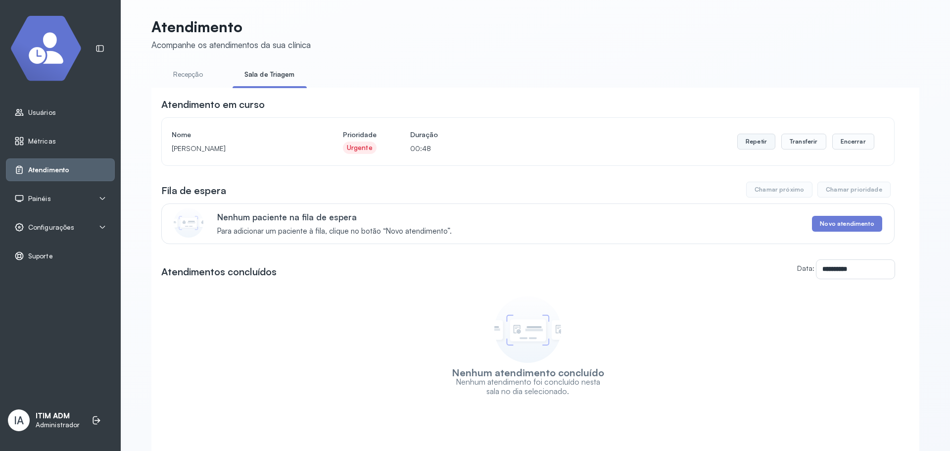
click at [764, 143] on button "Repetir" at bounding box center [756, 142] width 38 height 16
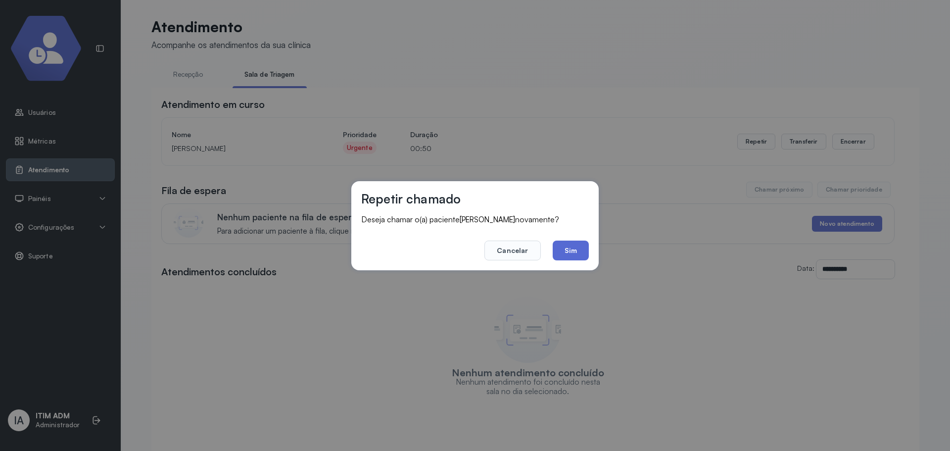
click at [572, 253] on button "Sim" at bounding box center [571, 250] width 36 height 20
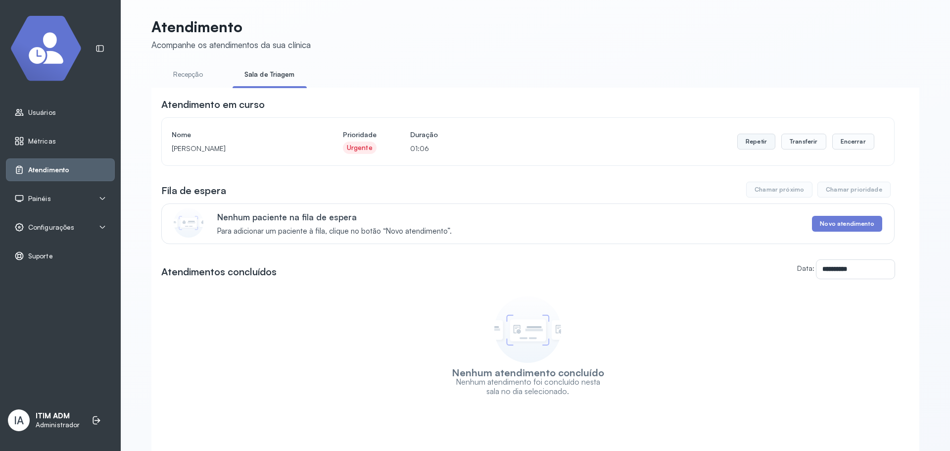
click at [746, 141] on button "Repetir" at bounding box center [756, 142] width 38 height 16
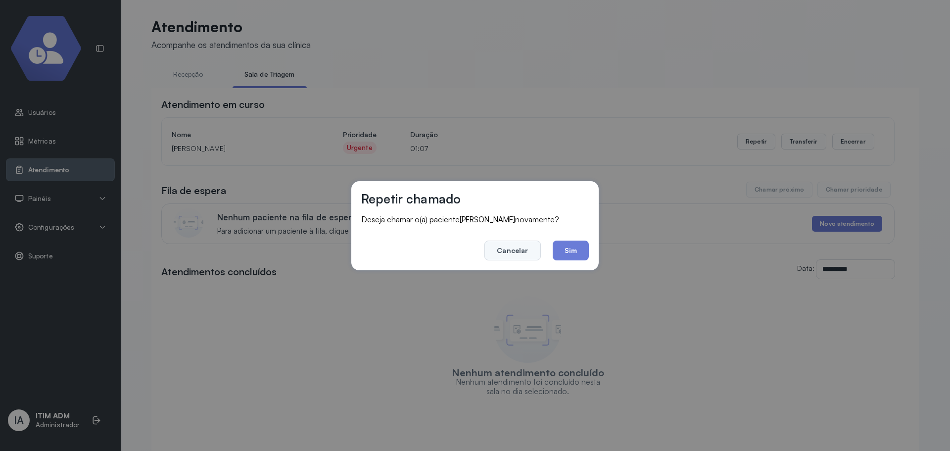
click at [517, 246] on button "Cancelar" at bounding box center [512, 250] width 56 height 20
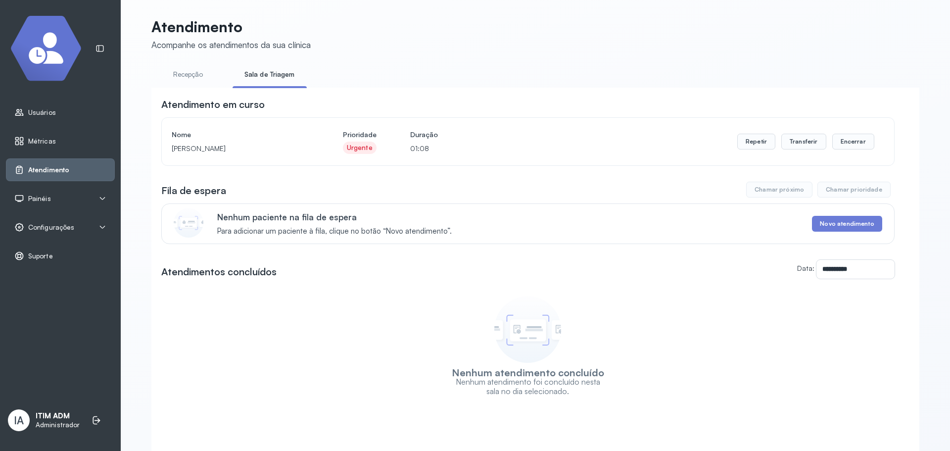
click at [188, 73] on link "Recepção" at bounding box center [187, 74] width 73 height 16
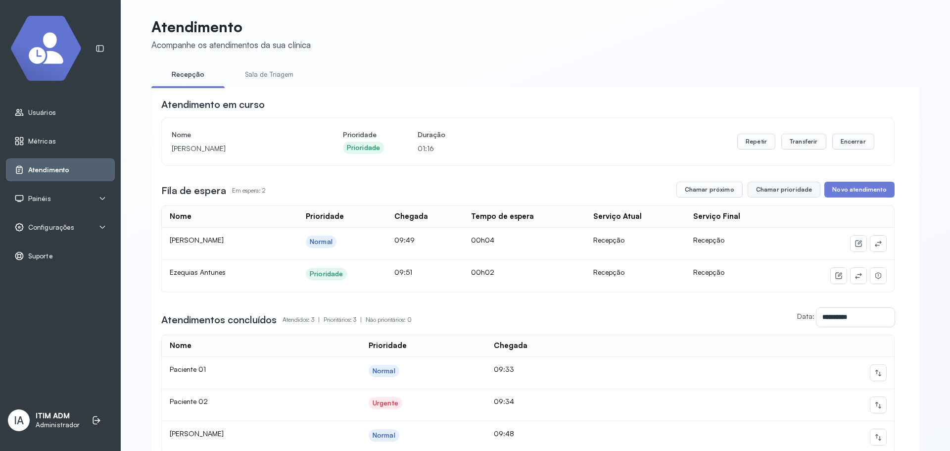
click at [798, 197] on button "Chamar prioridade" at bounding box center [784, 190] width 73 height 16
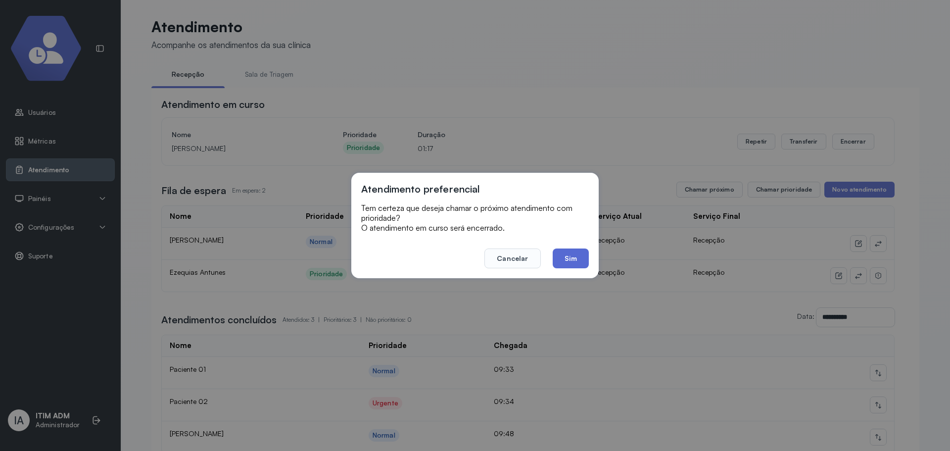
click at [563, 254] on button "Sim" at bounding box center [571, 258] width 36 height 20
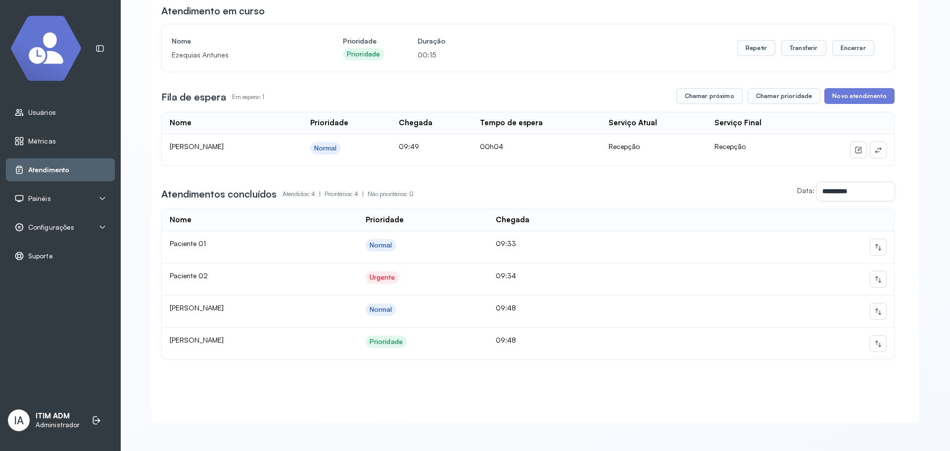
scroll to position [104, 0]
click at [875, 276] on icon at bounding box center [878, 279] width 6 height 6
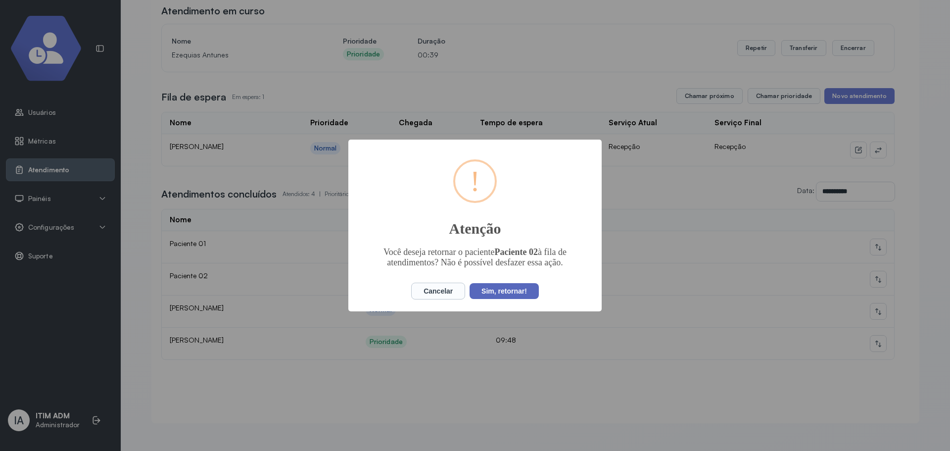
click at [501, 284] on button "Sim, retornar!" at bounding box center [503, 291] width 69 height 16
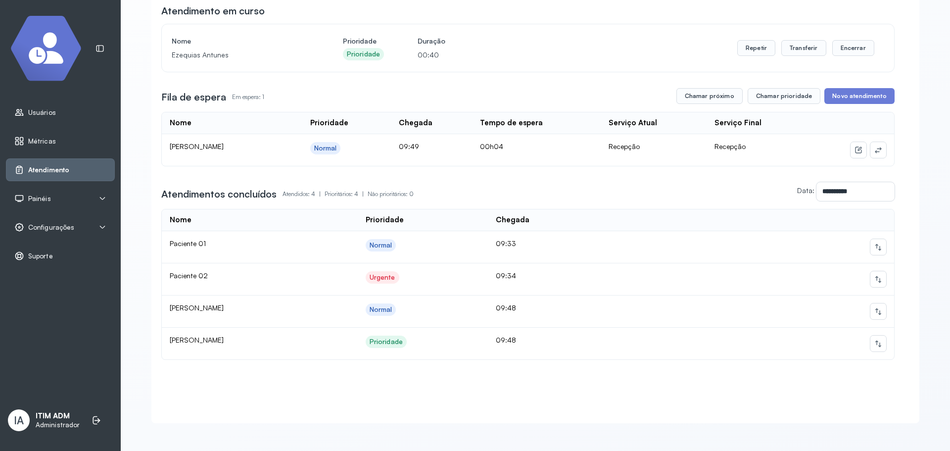
scroll to position [0, 0]
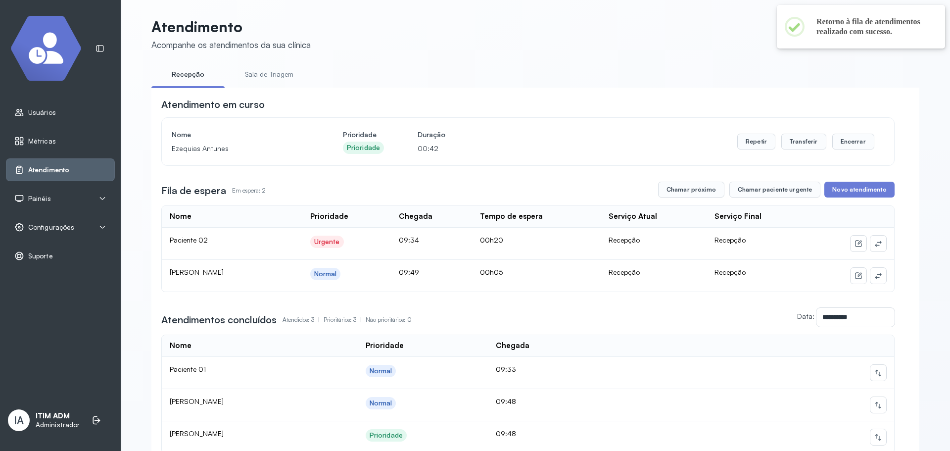
click at [261, 77] on link "Sala de Triagem" at bounding box center [269, 74] width 73 height 16
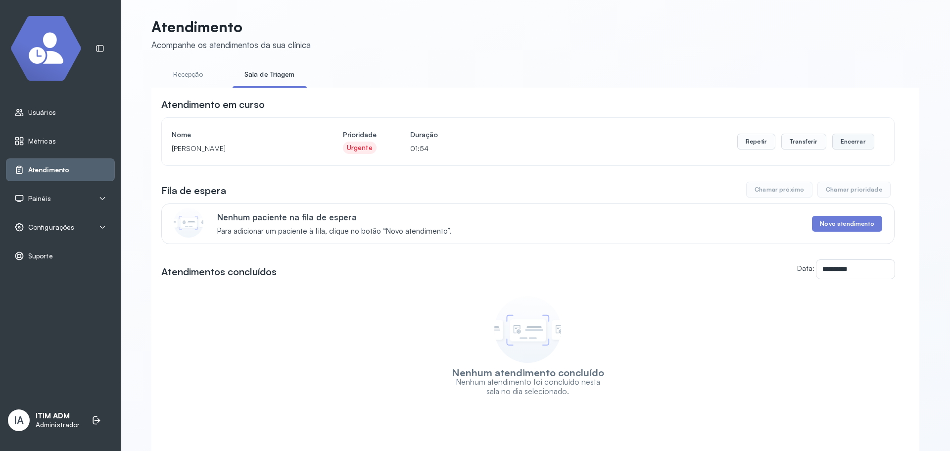
click at [842, 147] on button "Encerrar" at bounding box center [853, 142] width 42 height 16
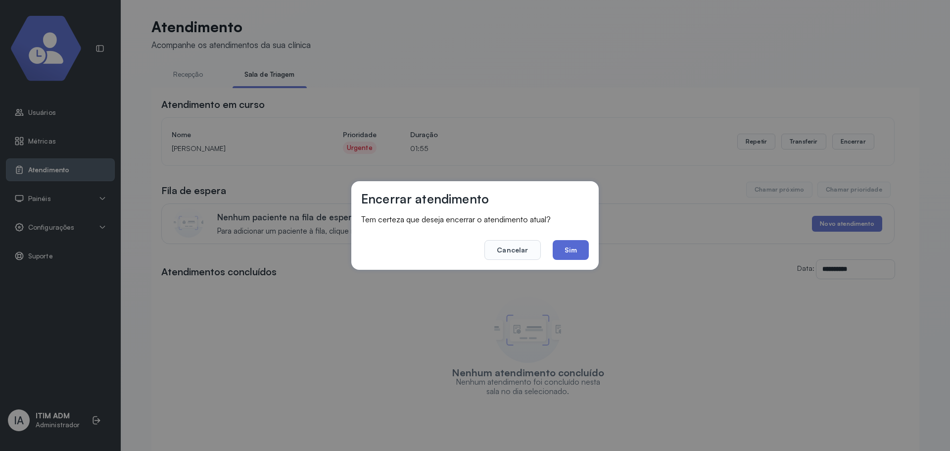
click at [573, 256] on button "Sim" at bounding box center [571, 250] width 36 height 20
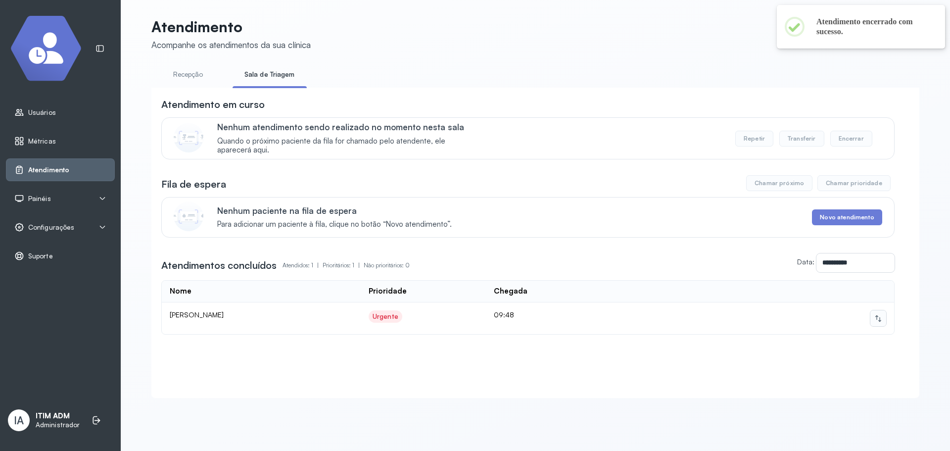
click at [876, 319] on icon at bounding box center [878, 318] width 8 height 8
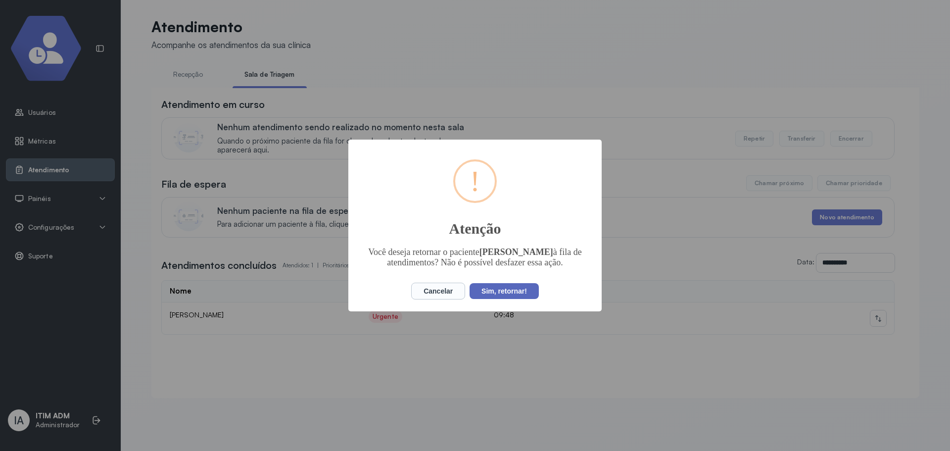
click at [525, 286] on button "Sim, retornar!" at bounding box center [503, 291] width 69 height 16
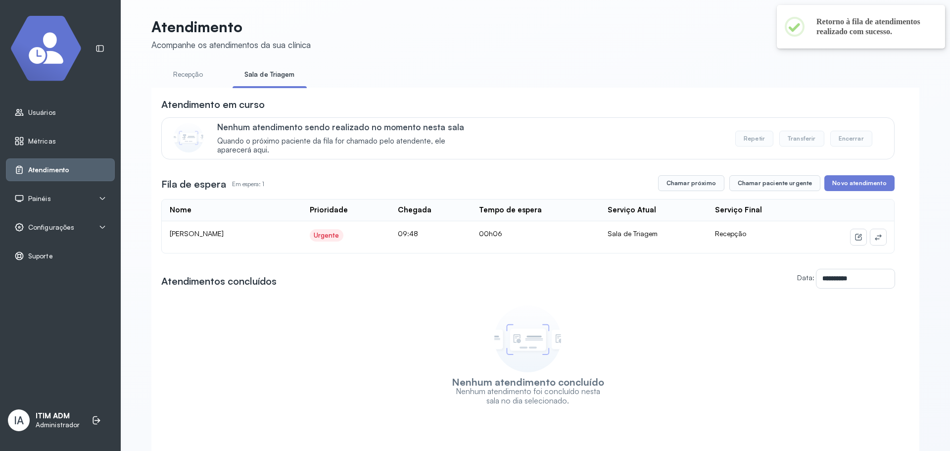
click at [197, 80] on link "Recepção" at bounding box center [187, 74] width 73 height 16
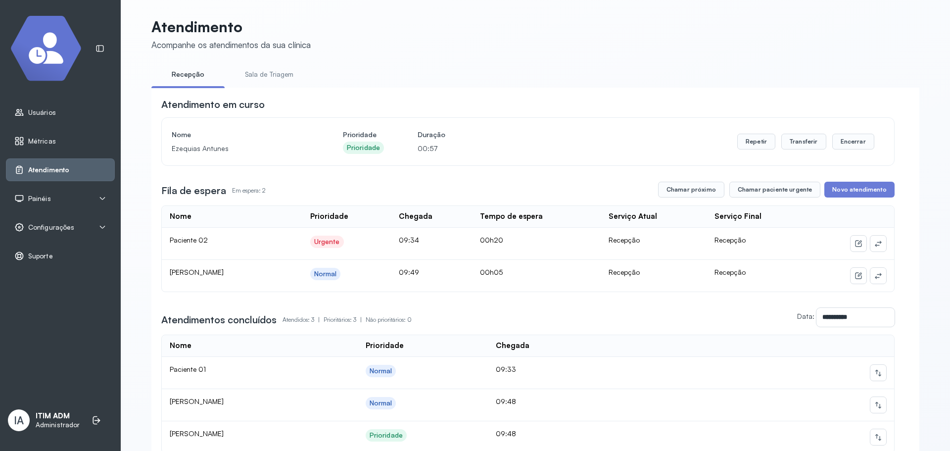
click at [240, 79] on link "Sala de Triagem" at bounding box center [269, 74] width 73 height 16
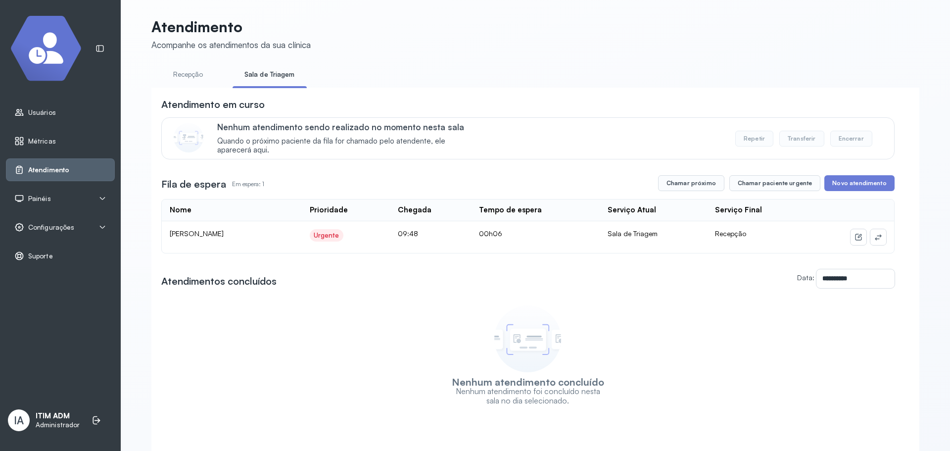
click at [191, 83] on li "Recepção" at bounding box center [187, 77] width 73 height 22
click at [192, 75] on link "Recepção" at bounding box center [187, 74] width 73 height 16
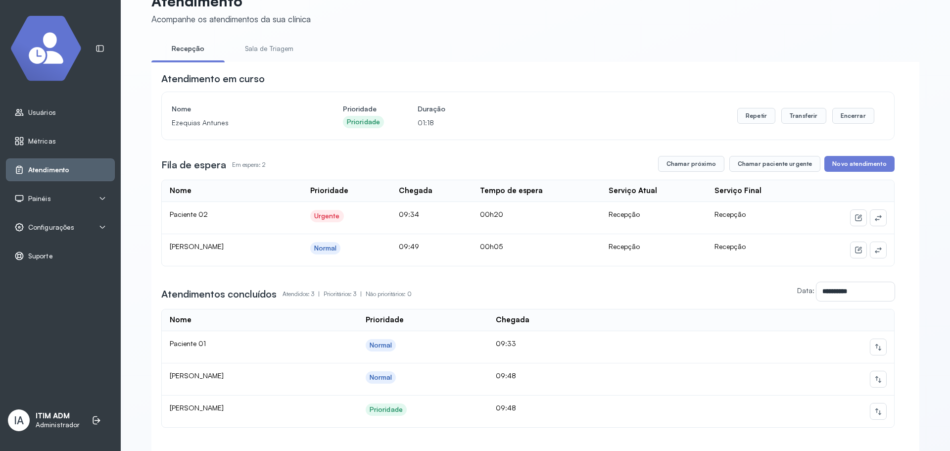
scroll to position [49, 0]
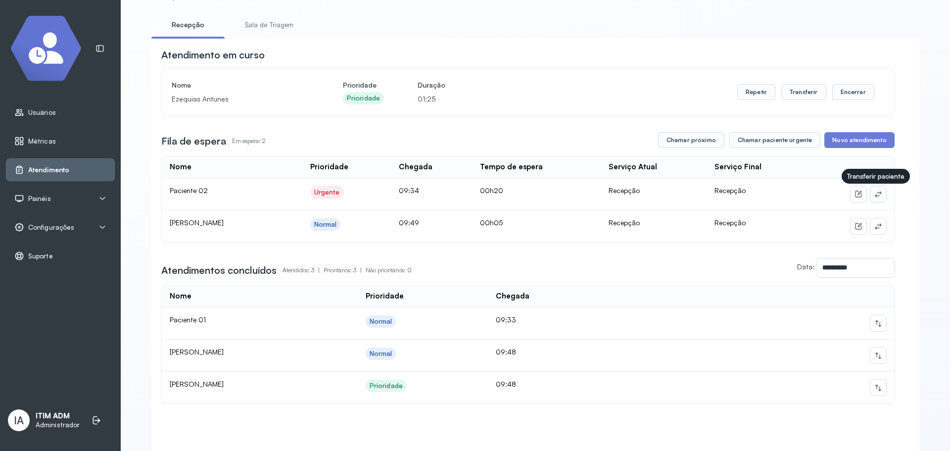
click at [876, 196] on icon at bounding box center [878, 194] width 8 height 8
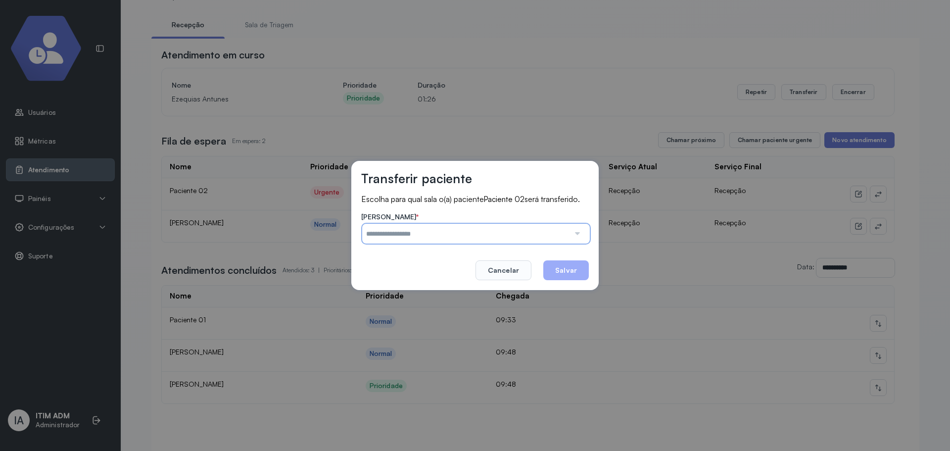
click at [535, 233] on input "text" at bounding box center [465, 234] width 207 height 20
type input "**********"
click at [415, 274] on div "**********" at bounding box center [474, 226] width 247 height 130
click at [568, 276] on button "Salvar" at bounding box center [566, 270] width 46 height 20
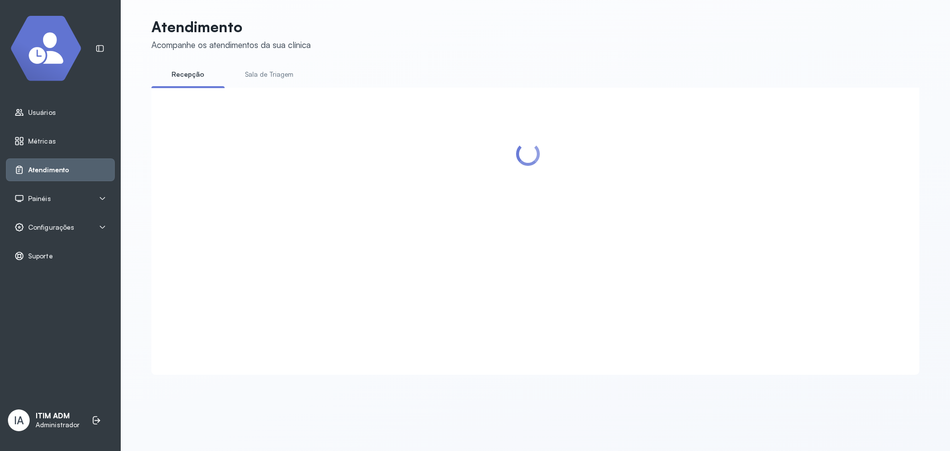
scroll to position [0, 0]
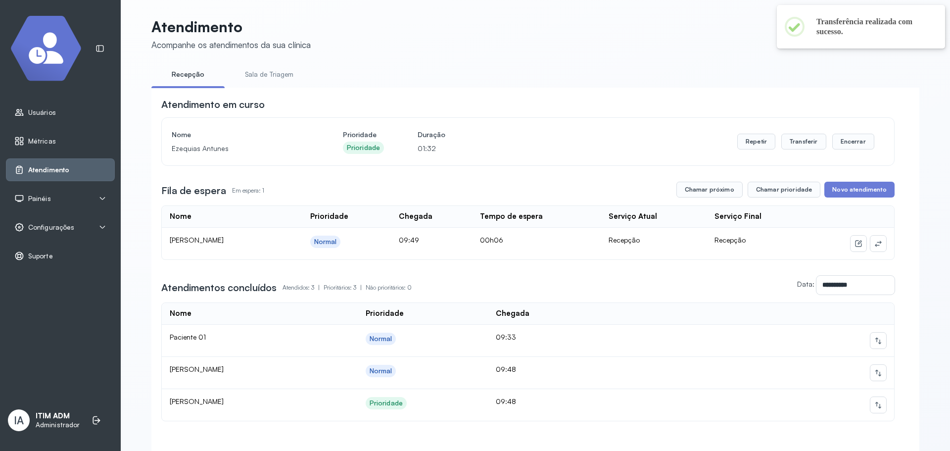
click at [238, 77] on link "Sala de Triagem" at bounding box center [269, 74] width 73 height 16
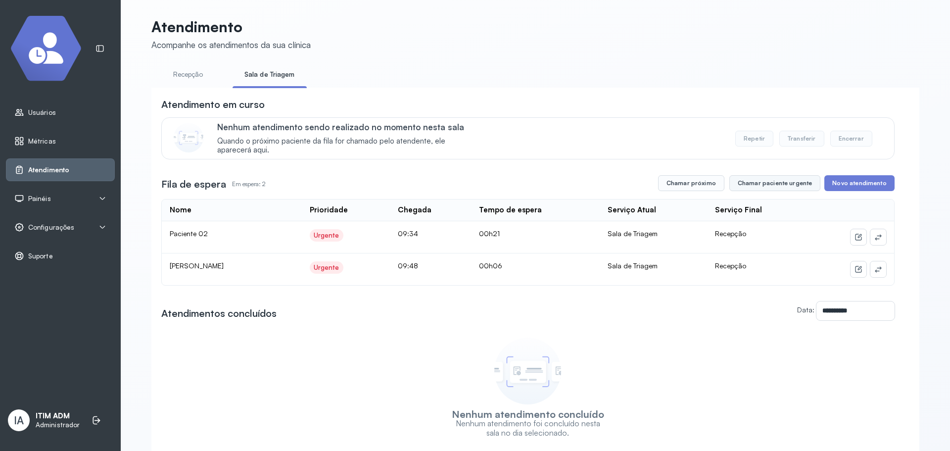
click at [782, 187] on button "Chamar paciente urgente" at bounding box center [774, 183] width 91 height 16
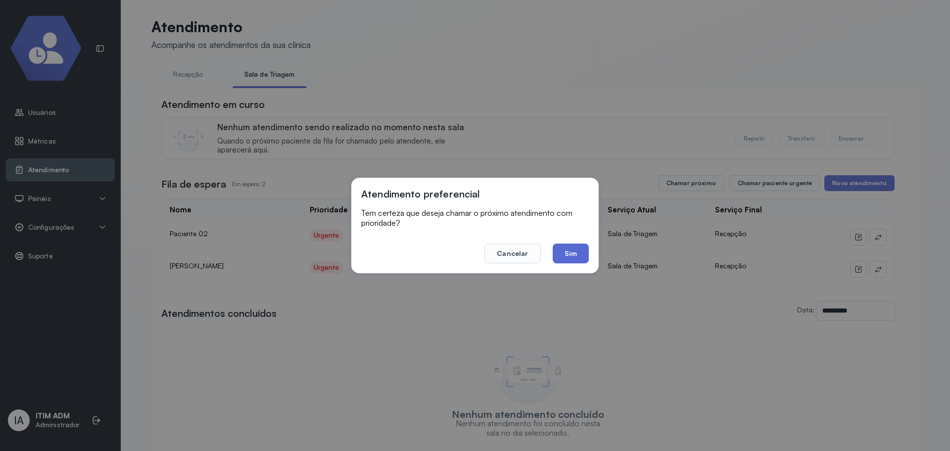
click at [584, 259] on button "Sim" at bounding box center [571, 253] width 36 height 20
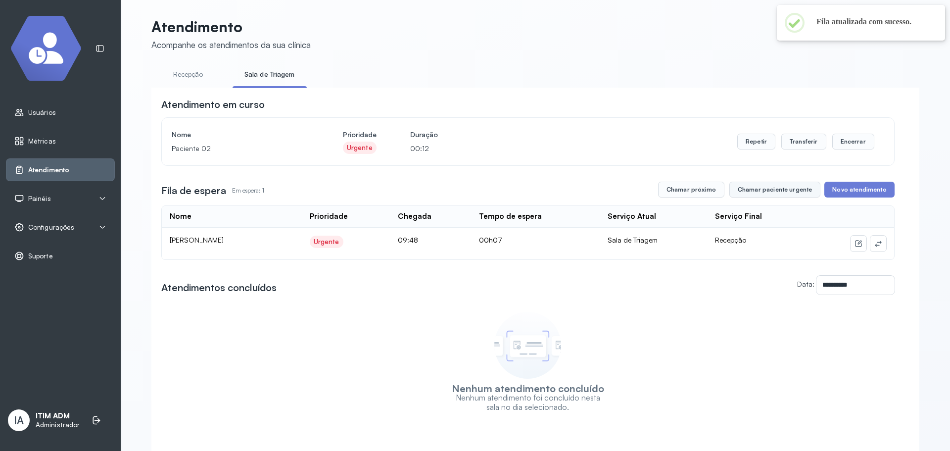
click at [800, 184] on button "Chamar paciente urgente" at bounding box center [774, 190] width 91 height 16
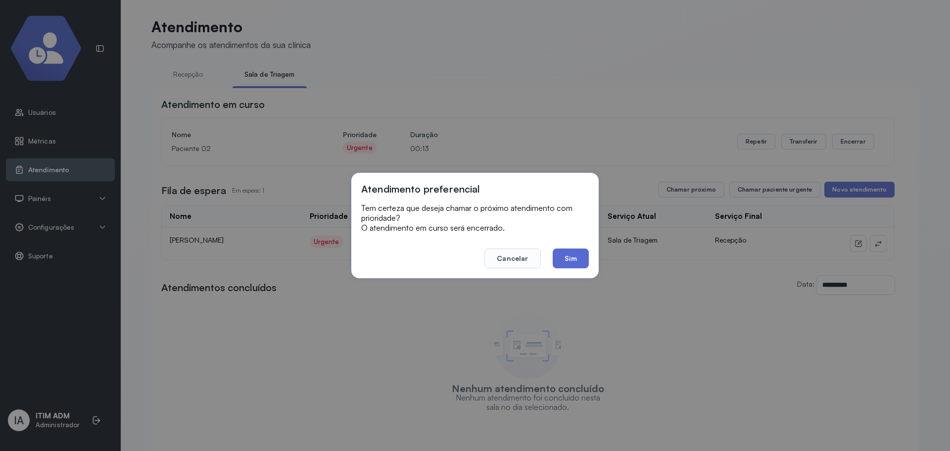
click at [582, 256] on button "Sim" at bounding box center [571, 258] width 36 height 20
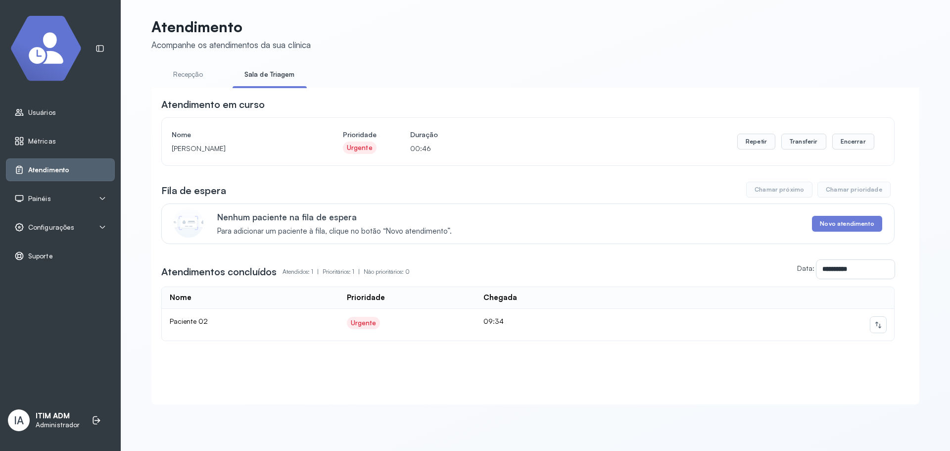
click at [196, 73] on link "Recepção" at bounding box center [187, 74] width 73 height 16
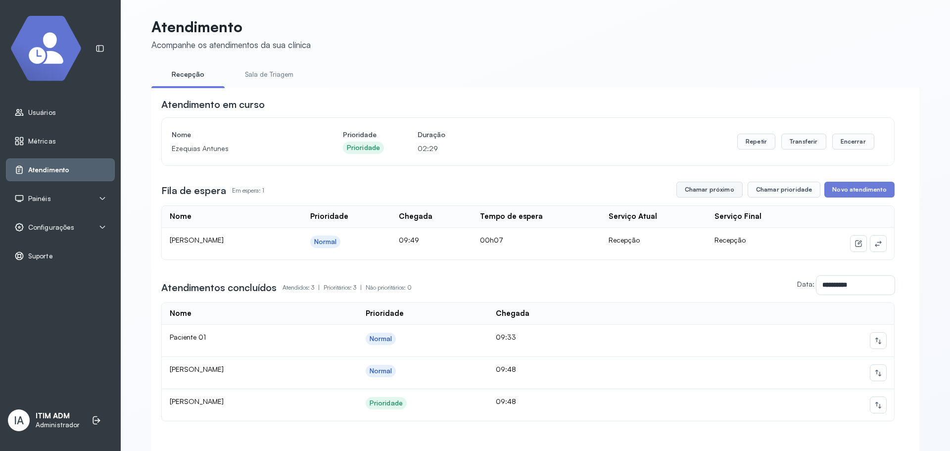
click at [740, 196] on button "Chamar próximo" at bounding box center [709, 190] width 66 height 16
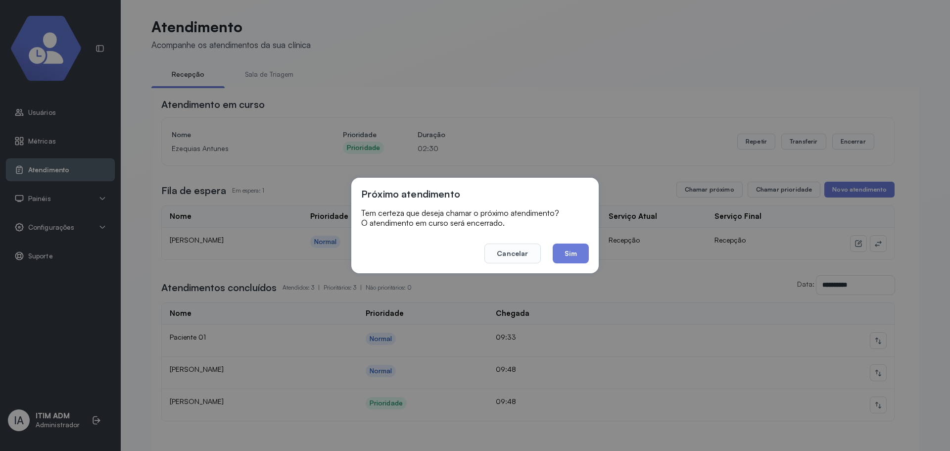
click at [558, 259] on button "Sim" at bounding box center [571, 253] width 36 height 20
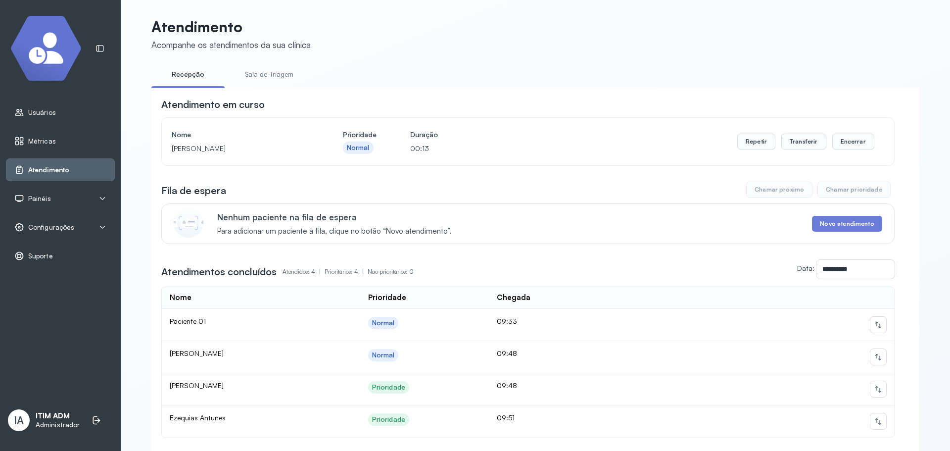
drag, startPoint x: 28, startPoint y: 109, endPoint x: 575, endPoint y: 193, distance: 553.6
click at [575, 193] on div "Fila de espera Chamar próximo Chamar prioridade" at bounding box center [527, 190] width 733 height 16
click at [277, 71] on link "Sala de Triagem" at bounding box center [269, 74] width 73 height 16
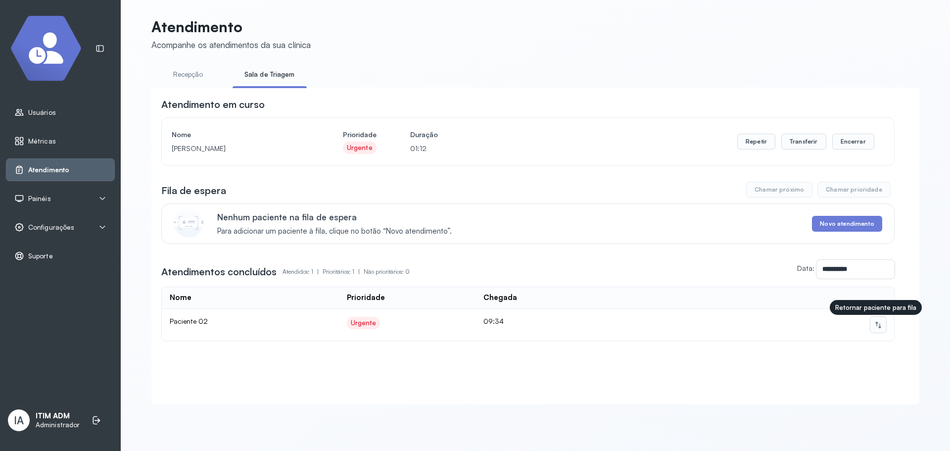
click at [873, 332] on button at bounding box center [878, 325] width 16 height 16
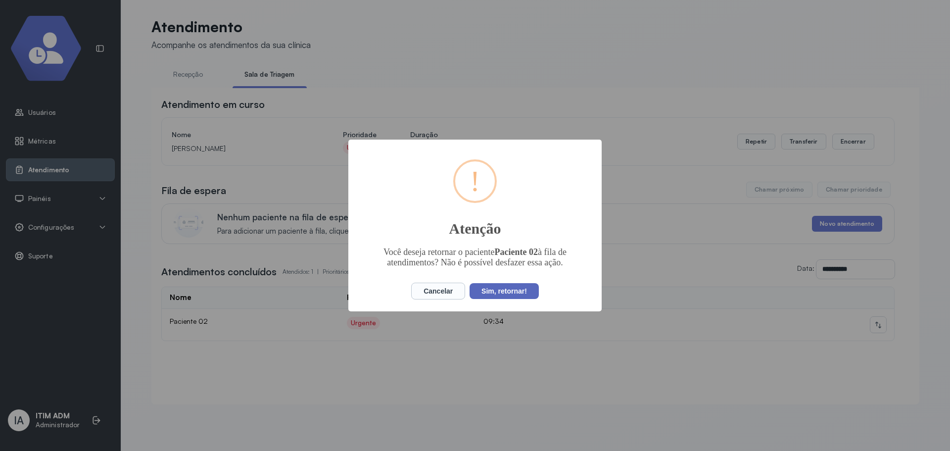
click at [509, 287] on button "Sim, retornar!" at bounding box center [503, 291] width 69 height 16
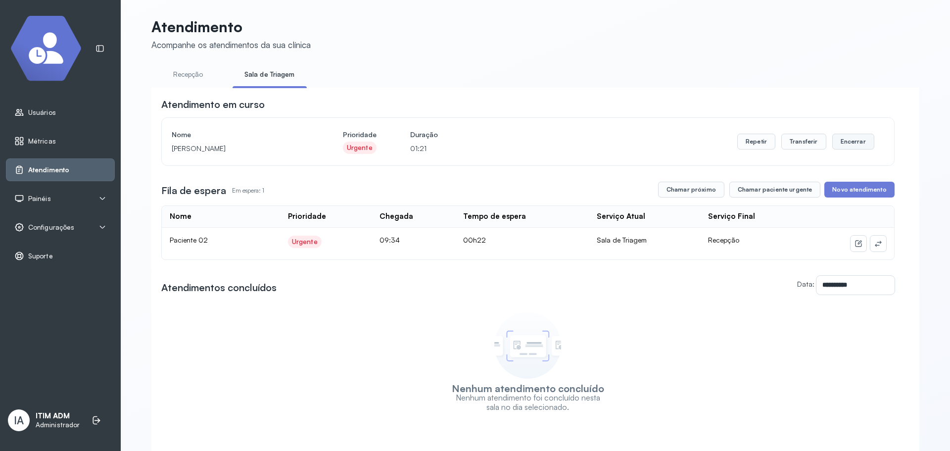
click at [844, 138] on button "Encerrar" at bounding box center [853, 142] width 42 height 16
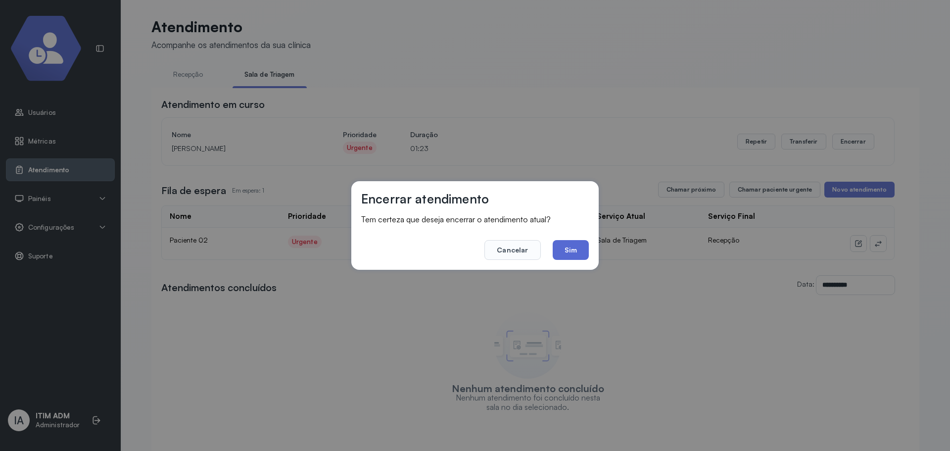
click at [567, 254] on button "Sim" at bounding box center [571, 250] width 36 height 20
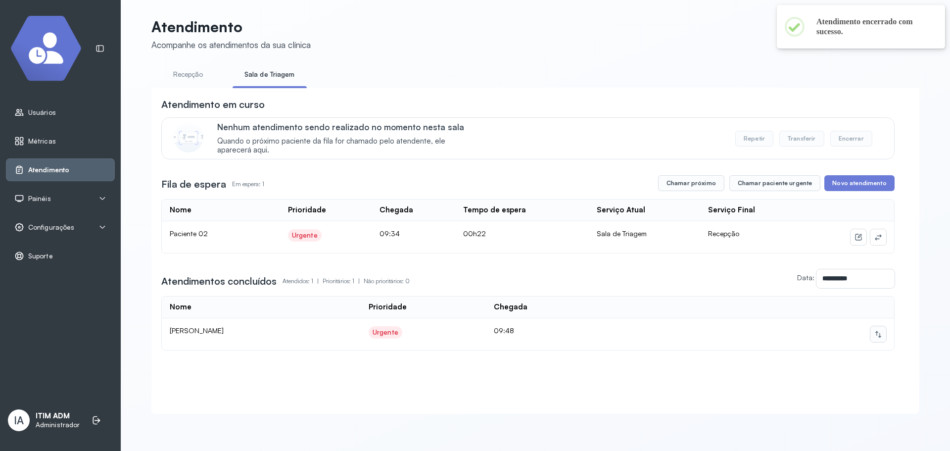
click at [870, 335] on button at bounding box center [878, 334] width 16 height 16
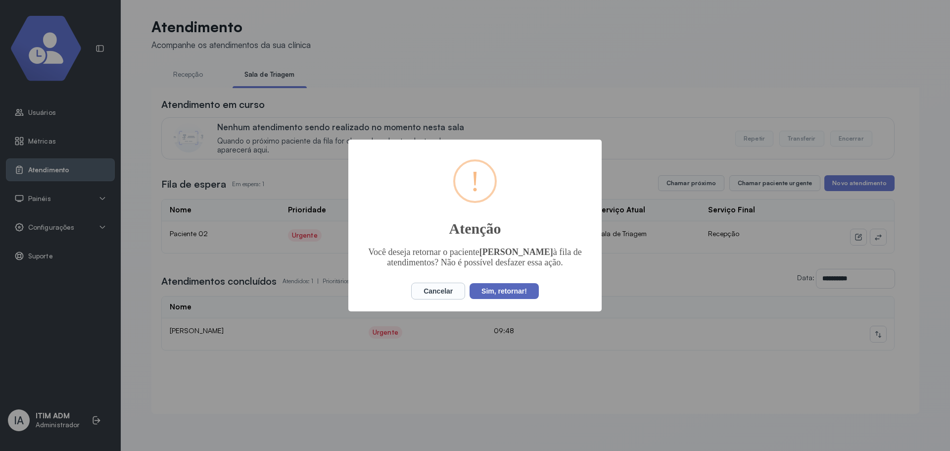
click at [514, 288] on button "Sim, retornar!" at bounding box center [503, 291] width 69 height 16
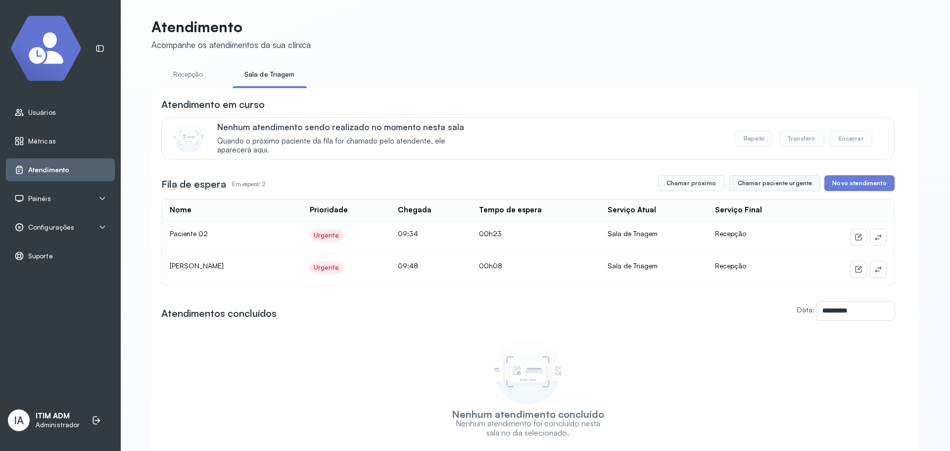
click at [795, 191] on button "Chamar paciente urgente" at bounding box center [774, 183] width 91 height 16
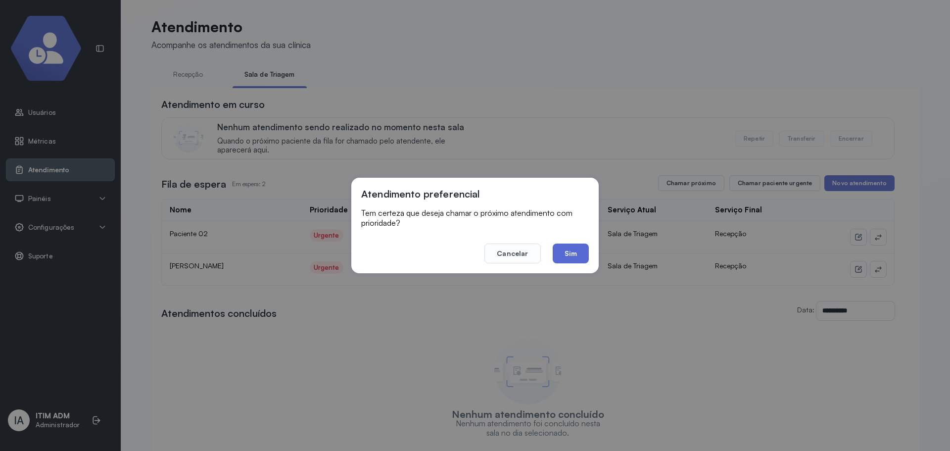
drag, startPoint x: 582, startPoint y: 238, endPoint x: 570, endPoint y: 253, distance: 19.4
click at [570, 253] on footer "Cancelar Sim" at bounding box center [475, 247] width 228 height 34
click at [570, 253] on button "Sim" at bounding box center [571, 253] width 36 height 20
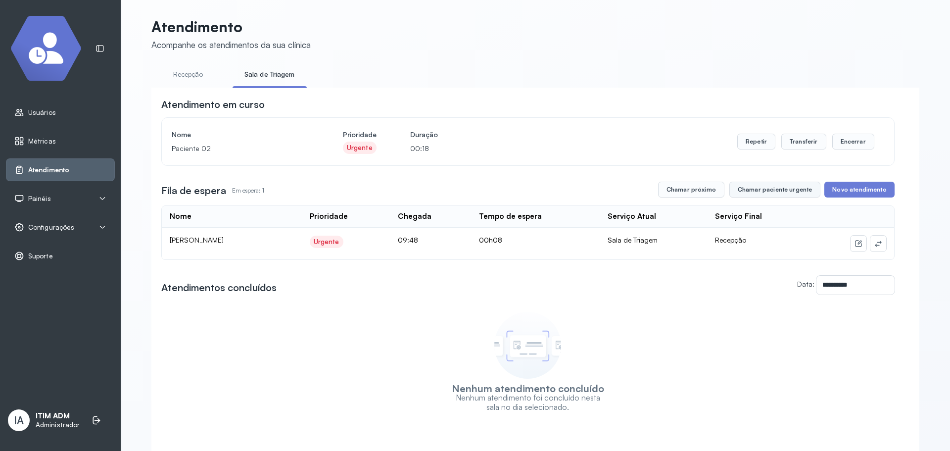
click at [798, 197] on button "Chamar paciente urgente" at bounding box center [774, 190] width 91 height 16
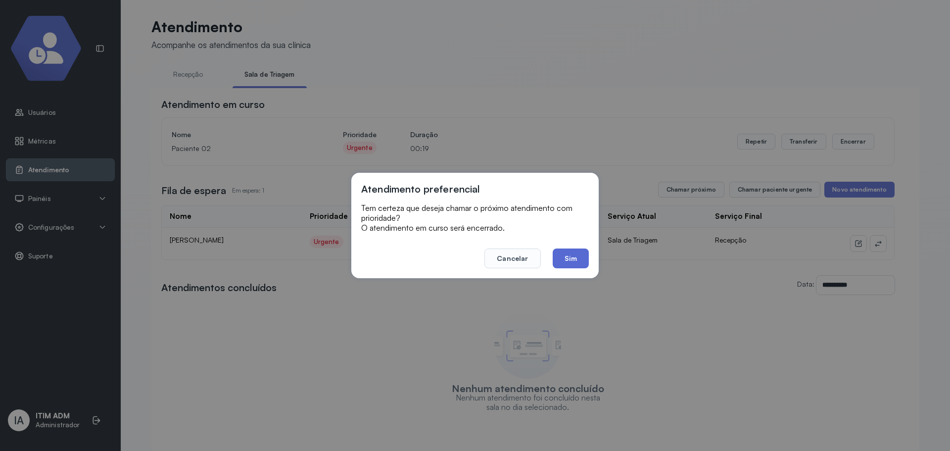
click at [580, 256] on button "Sim" at bounding box center [571, 258] width 36 height 20
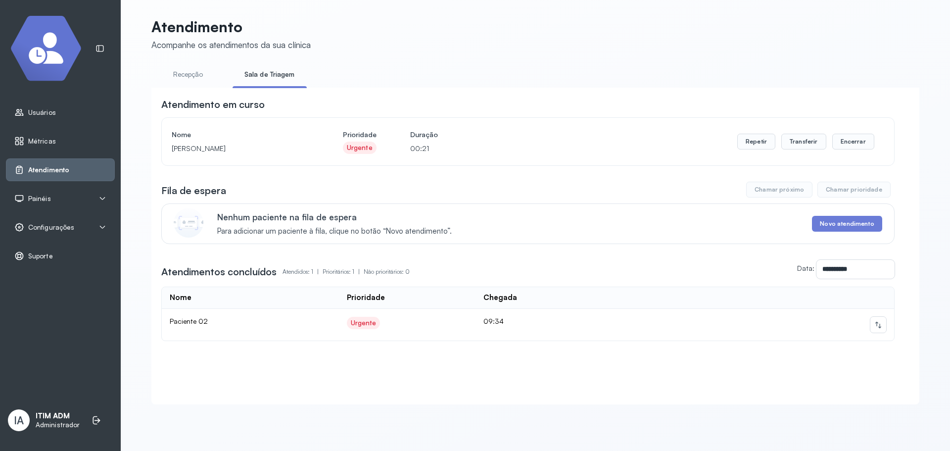
click at [176, 79] on link "Recepção" at bounding box center [187, 74] width 73 height 16
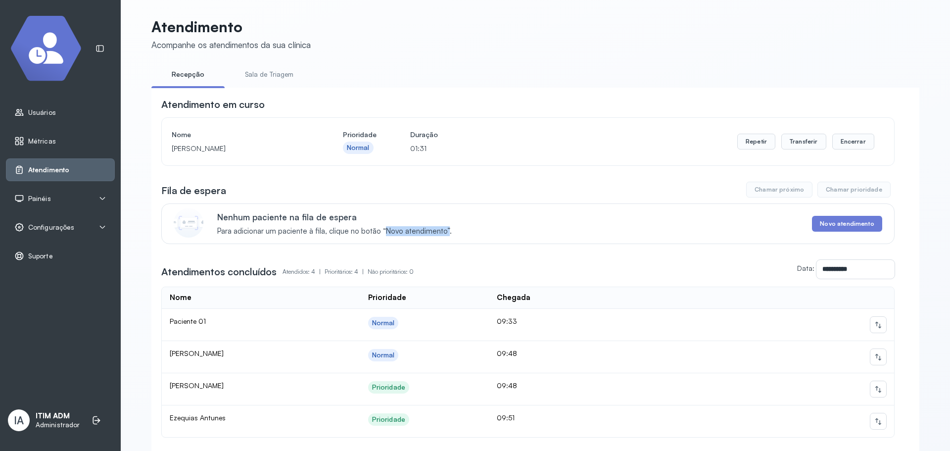
drag, startPoint x: 379, startPoint y: 234, endPoint x: 416, endPoint y: 228, distance: 37.0
click at [440, 235] on span "Para adicionar um paciente à fila, clique no botão “Novo atendimento”." at bounding box center [334, 231] width 235 height 9
click at [83, 222] on div "Configurações" at bounding box center [60, 227] width 109 height 23
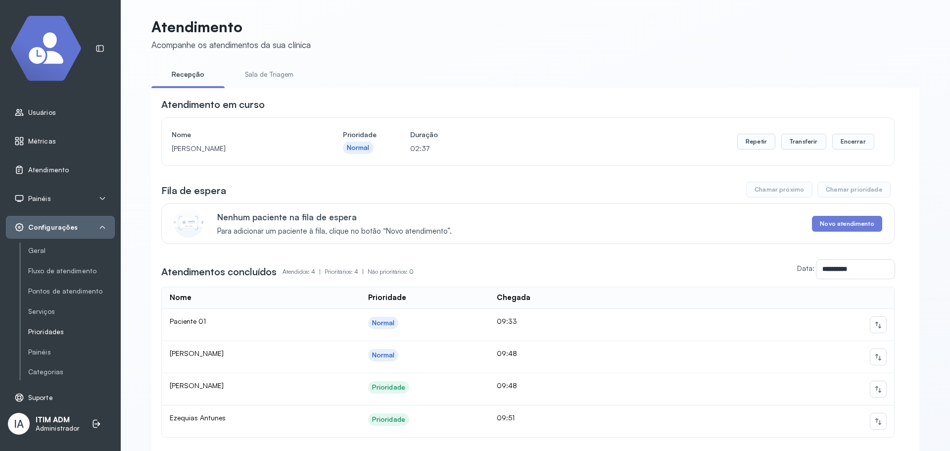
click at [60, 329] on link "Prioridades" at bounding box center [71, 332] width 87 height 8
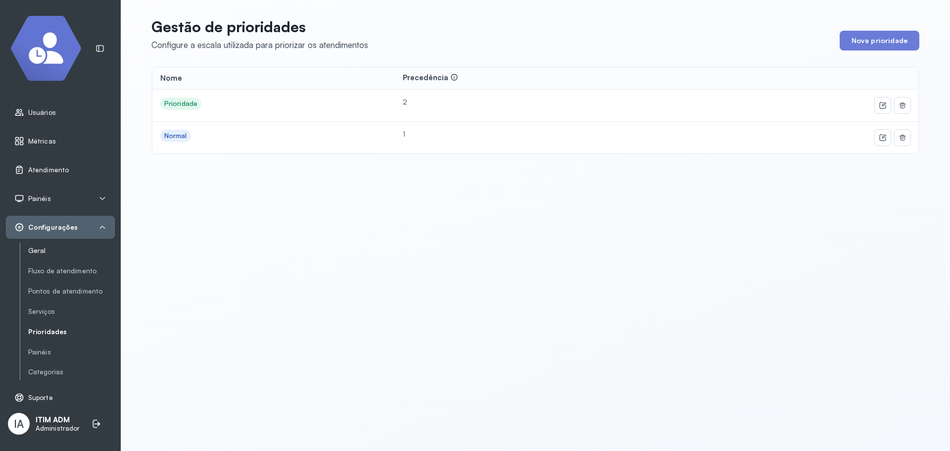
click at [38, 254] on link "Geral" at bounding box center [71, 250] width 87 height 8
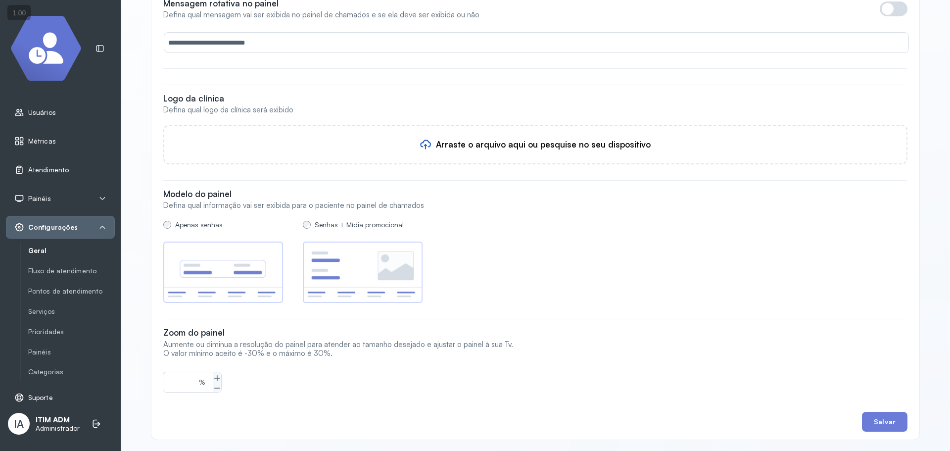
scroll to position [784, 0]
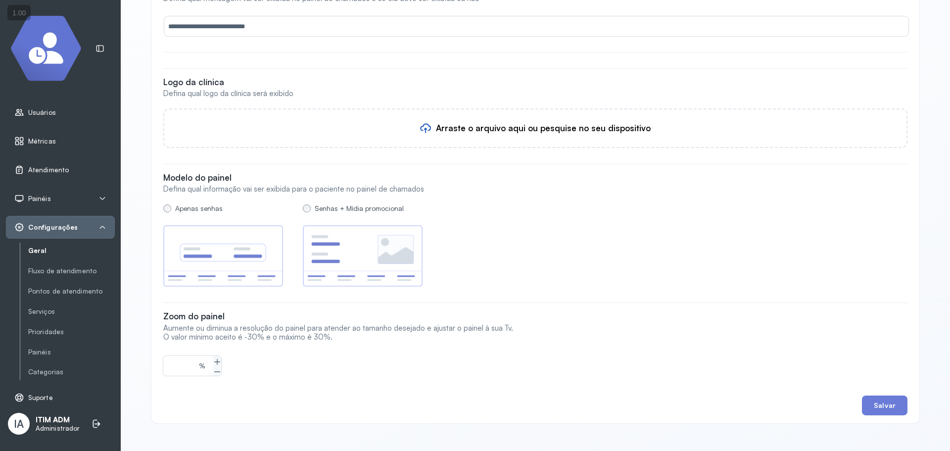
click at [80, 172] on link "Atendimento" at bounding box center [60, 170] width 92 height 10
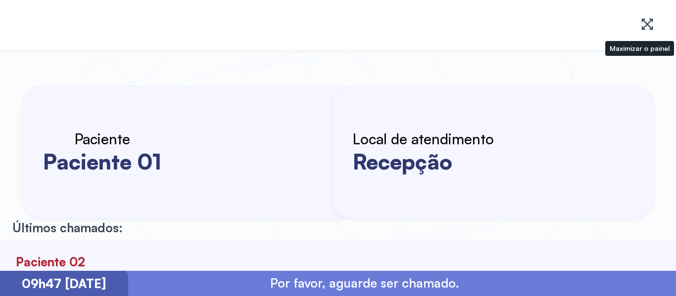
drag, startPoint x: 651, startPoint y: 28, endPoint x: 645, endPoint y: 93, distance: 65.1
click at [648, 29] on icon at bounding box center [647, 24] width 14 height 14
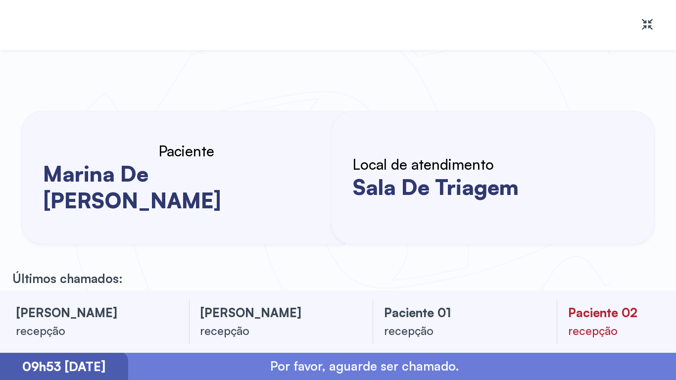
drag, startPoint x: 99, startPoint y: 167, endPoint x: 52, endPoint y: 163, distance: 47.7
click at [52, 160] on div "Paciente" at bounding box center [183, 151] width 294 height 18
drag, startPoint x: 47, startPoint y: 167, endPoint x: 82, endPoint y: 167, distance: 34.6
click at [82, 160] on div "Paciente" at bounding box center [183, 151] width 294 height 18
drag, startPoint x: 95, startPoint y: 165, endPoint x: 59, endPoint y: 172, distance: 36.3
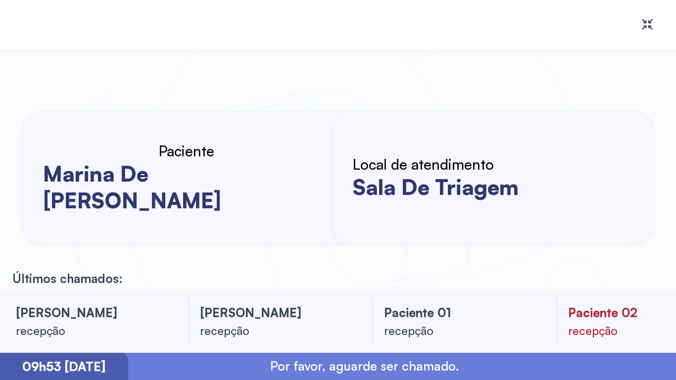
click at [59, 160] on div "Paciente" at bounding box center [183, 151] width 294 height 18
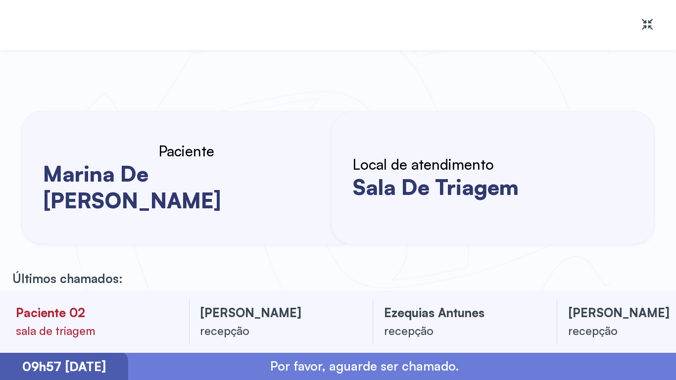
drag, startPoint x: 99, startPoint y: 167, endPoint x: 90, endPoint y: 168, distance: 9.5
click at [90, 160] on div "Paciente" at bounding box center [183, 151] width 294 height 18
drag, startPoint x: 101, startPoint y: 166, endPoint x: 97, endPoint y: 172, distance: 7.1
click at [91, 160] on div "Paciente" at bounding box center [183, 151] width 294 height 18
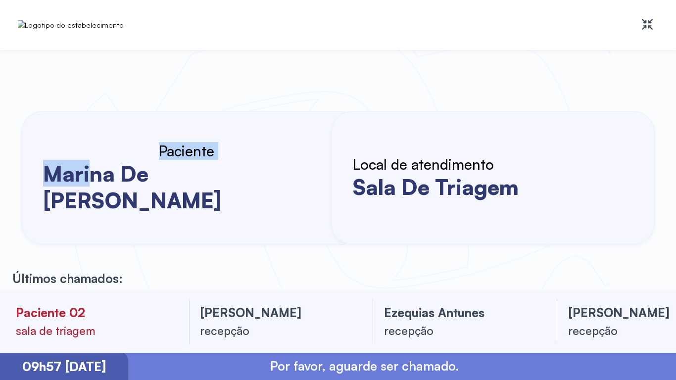
drag, startPoint x: 97, startPoint y: 172, endPoint x: 90, endPoint y: 173, distance: 7.4
click at [90, 173] on span "Paciente marina de [PERSON_NAME]" at bounding box center [183, 177] width 294 height 71
click at [159, 160] on h6 "Paciente" at bounding box center [186, 151] width 55 height 18
click at [649, 21] on icon at bounding box center [650, 25] width 4 height 10
